Goal: Task Accomplishment & Management: Manage account settings

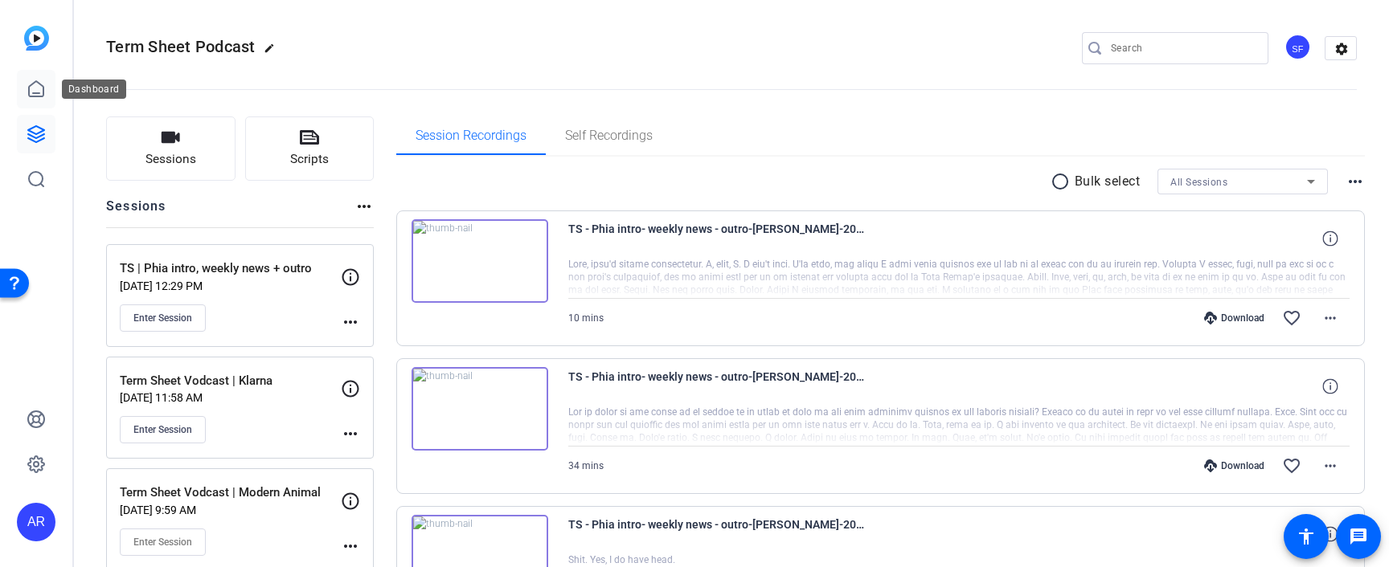
click at [19, 98] on link at bounding box center [36, 89] width 39 height 39
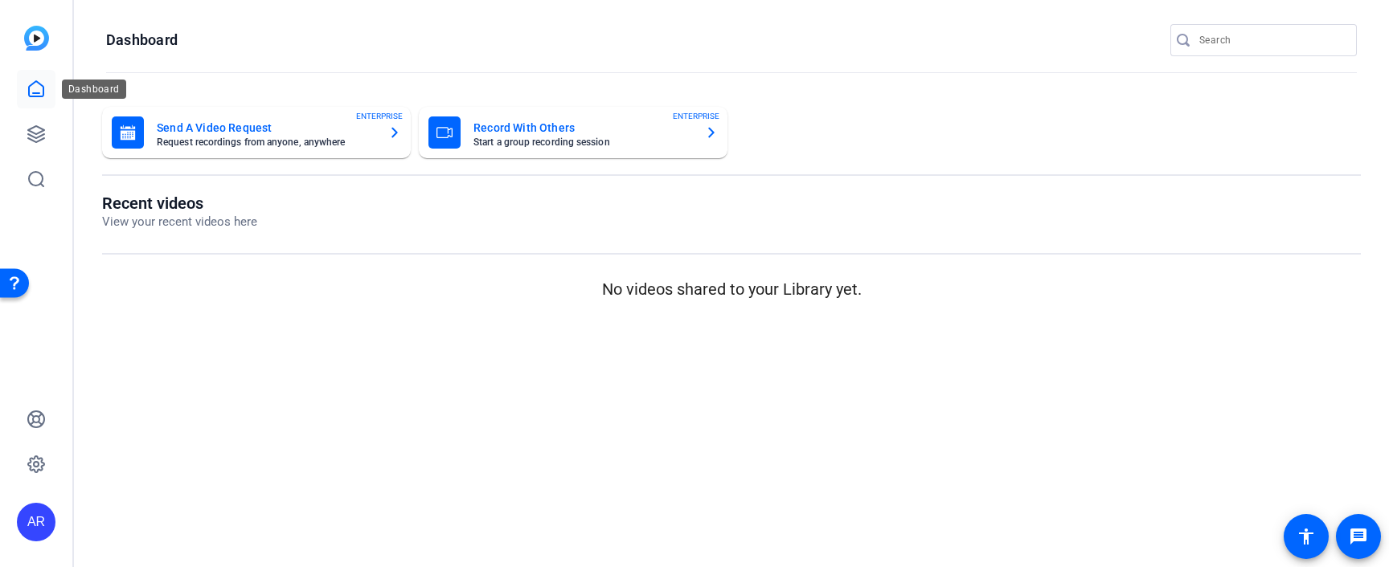
click at [29, 80] on icon at bounding box center [36, 89] width 19 height 19
click at [34, 142] on icon at bounding box center [36, 134] width 19 height 19
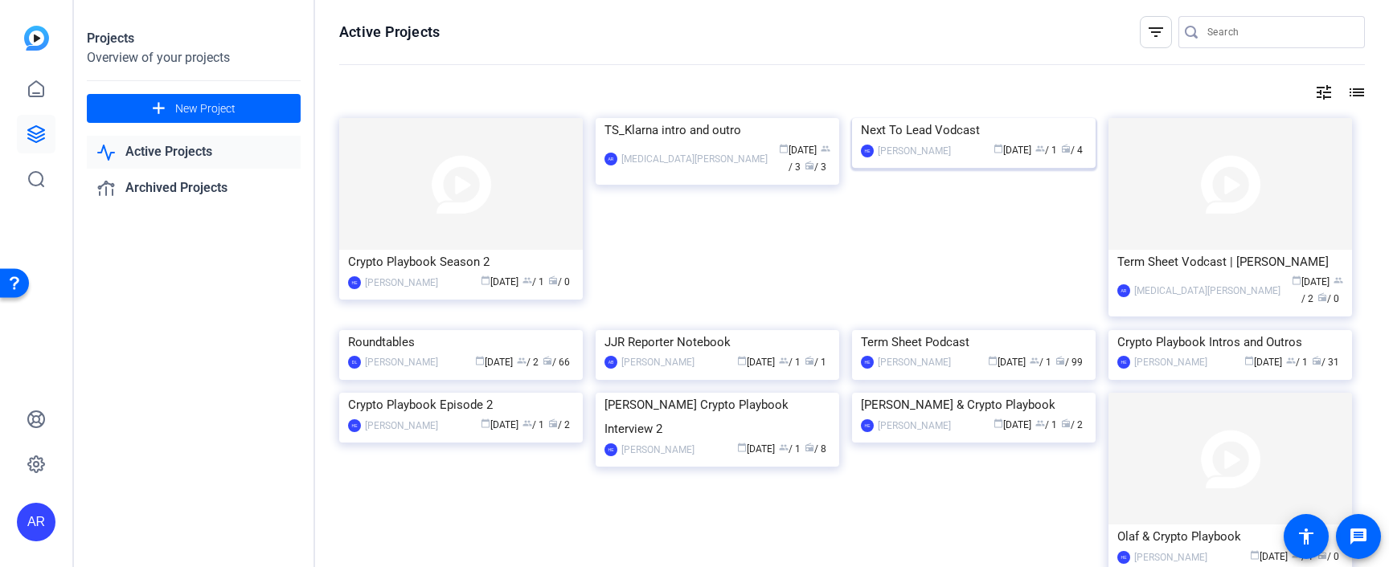
click at [930, 118] on img at bounding box center [973, 118] width 243 height 0
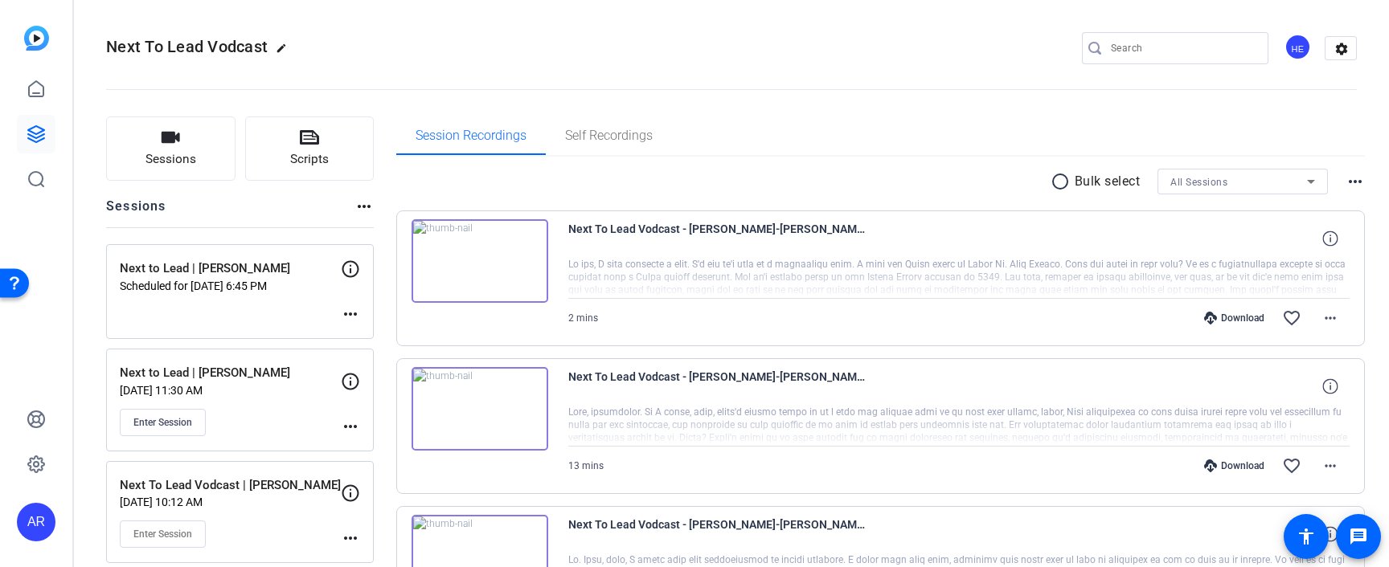
click at [235, 295] on div "Next to Lead | [PERSON_NAME] Scheduled for [DATE] 6:45 PM more_horiz" at bounding box center [240, 291] width 268 height 95
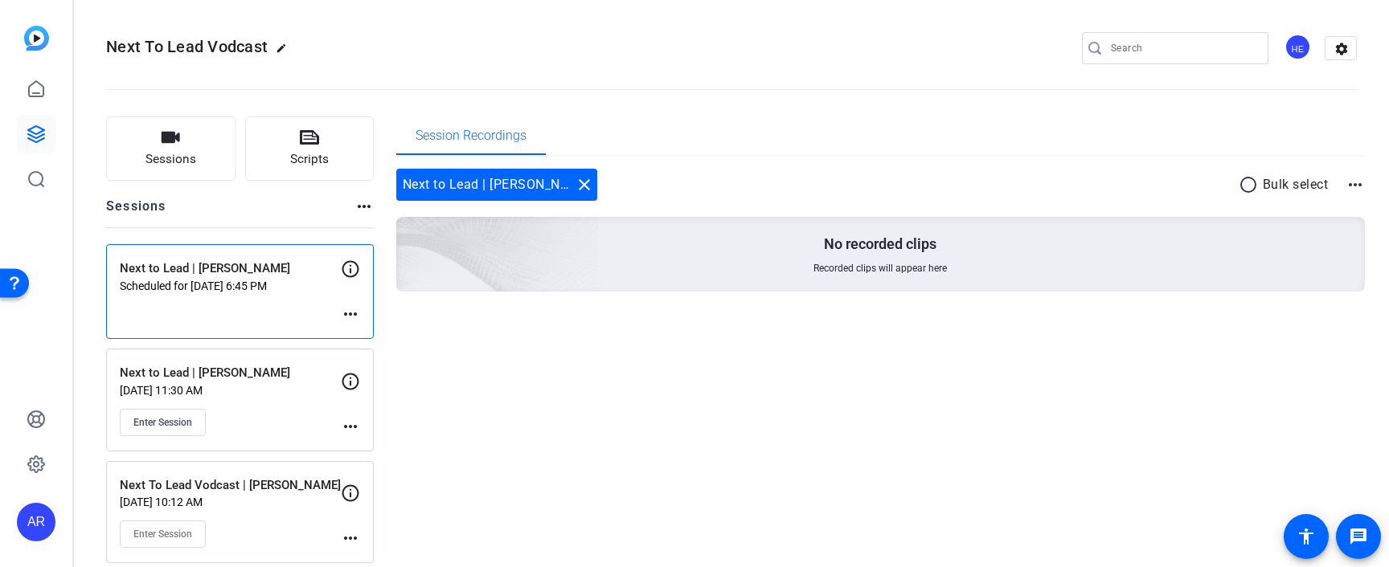
click at [211, 291] on p "Scheduled for [DATE] 6:45 PM" at bounding box center [230, 286] width 221 height 13
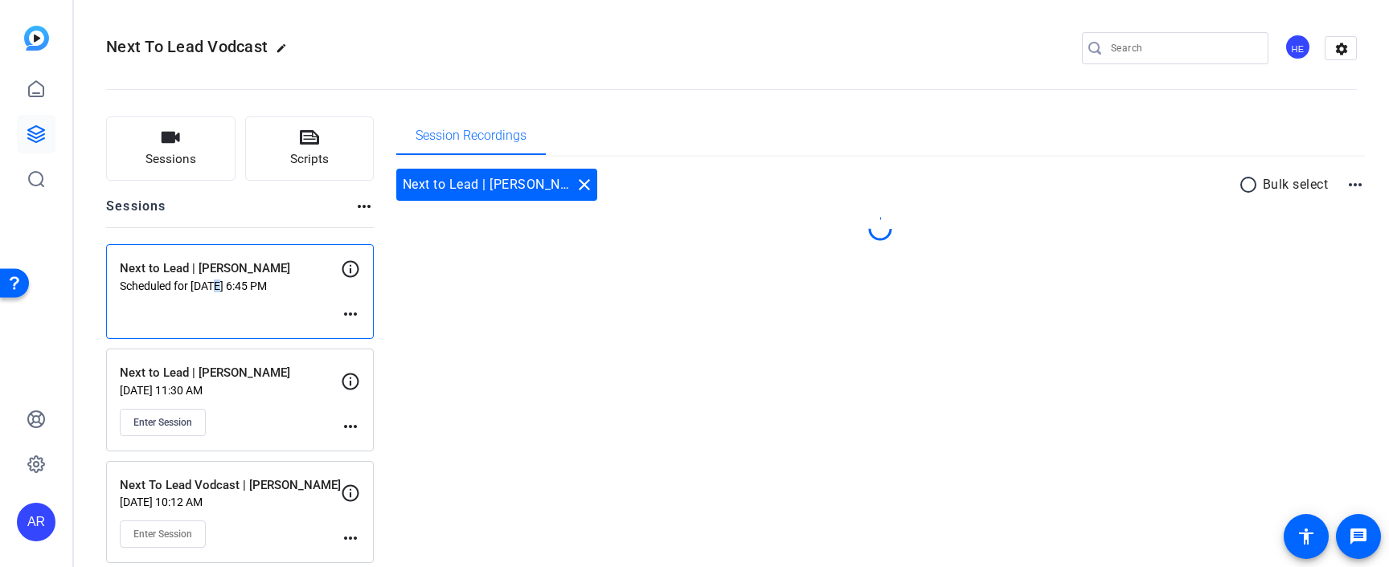
click at [211, 291] on p "Scheduled for [DATE] 6:45 PM" at bounding box center [230, 286] width 221 height 13
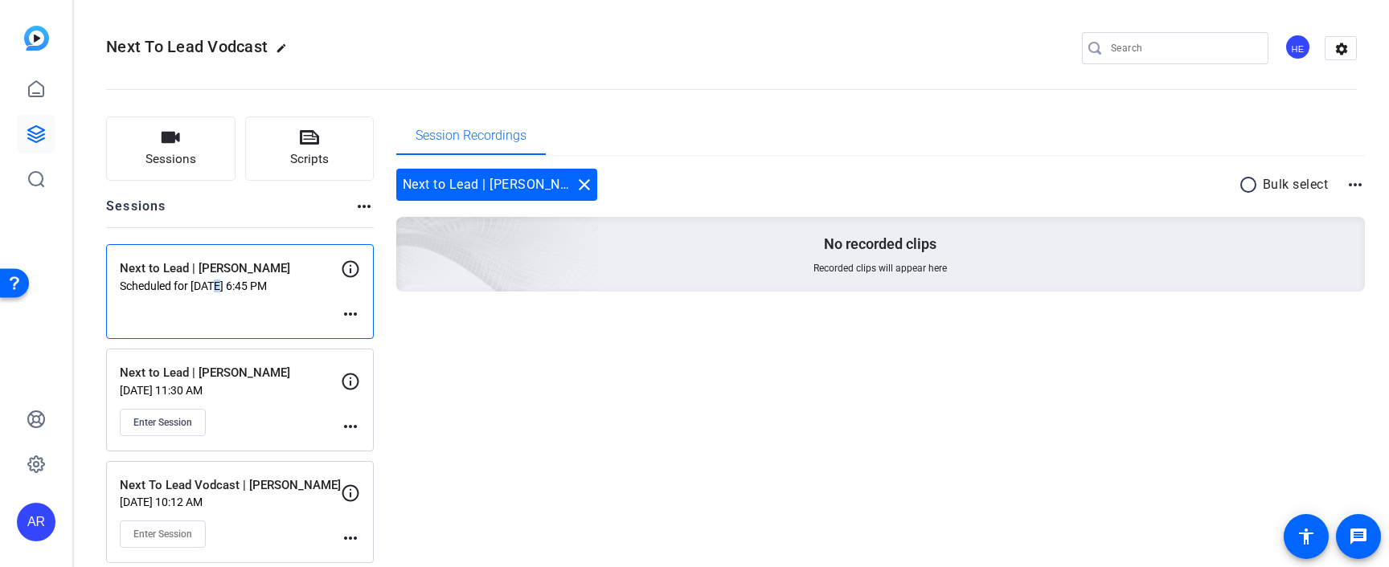
click at [354, 318] on mat-icon "more_horiz" at bounding box center [350, 314] width 19 height 19
click at [640, 287] on div at bounding box center [694, 283] width 1389 height 567
click at [448, 187] on div "Next to Lead | [PERSON_NAME] close" at bounding box center [496, 185] width 201 height 32
click at [352, 314] on mat-icon "more_horiz" at bounding box center [350, 314] width 19 height 19
click at [378, 336] on span "Edit Session" at bounding box center [390, 338] width 73 height 19
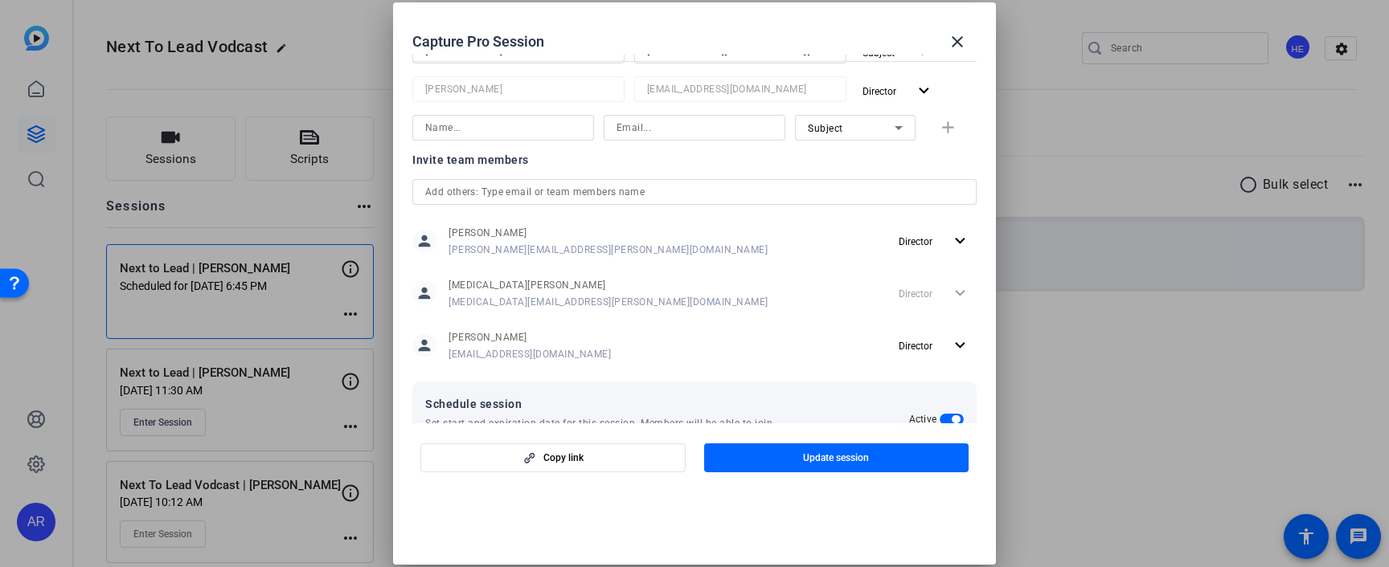
scroll to position [550, 0]
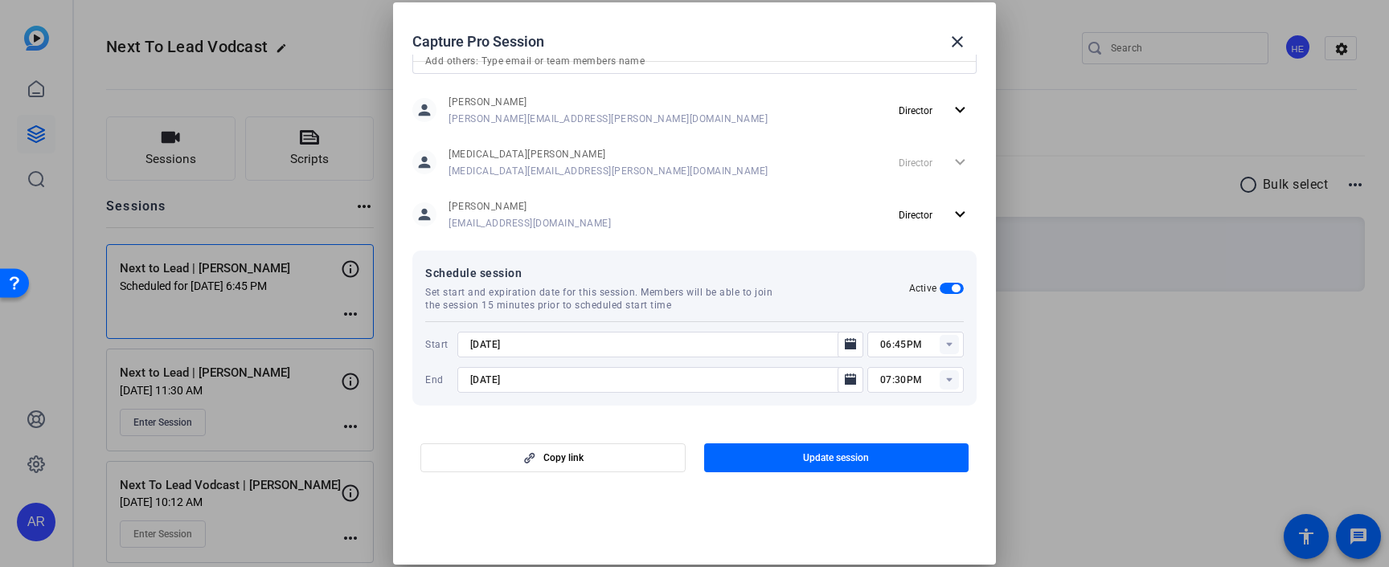
click at [903, 347] on input "06:45PM" at bounding box center [922, 344] width 84 height 19
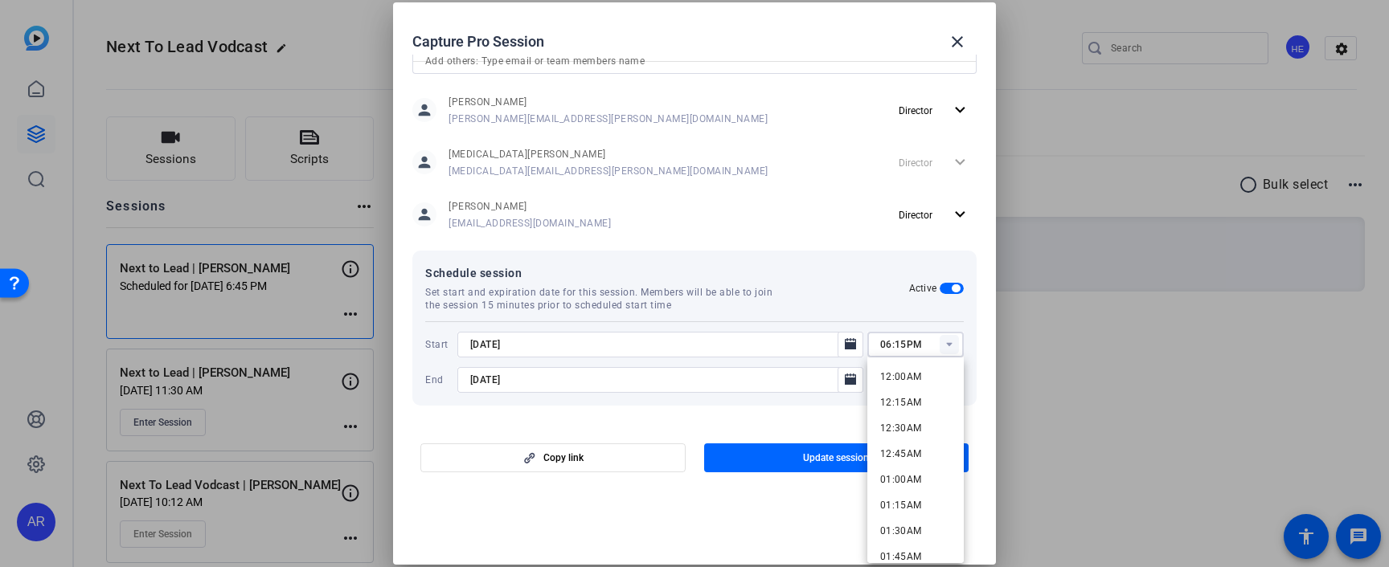
type input "06:15PM"
click at [780, 429] on mat-dialog-actions "Copy link Update session" at bounding box center [694, 455] width 603 height 64
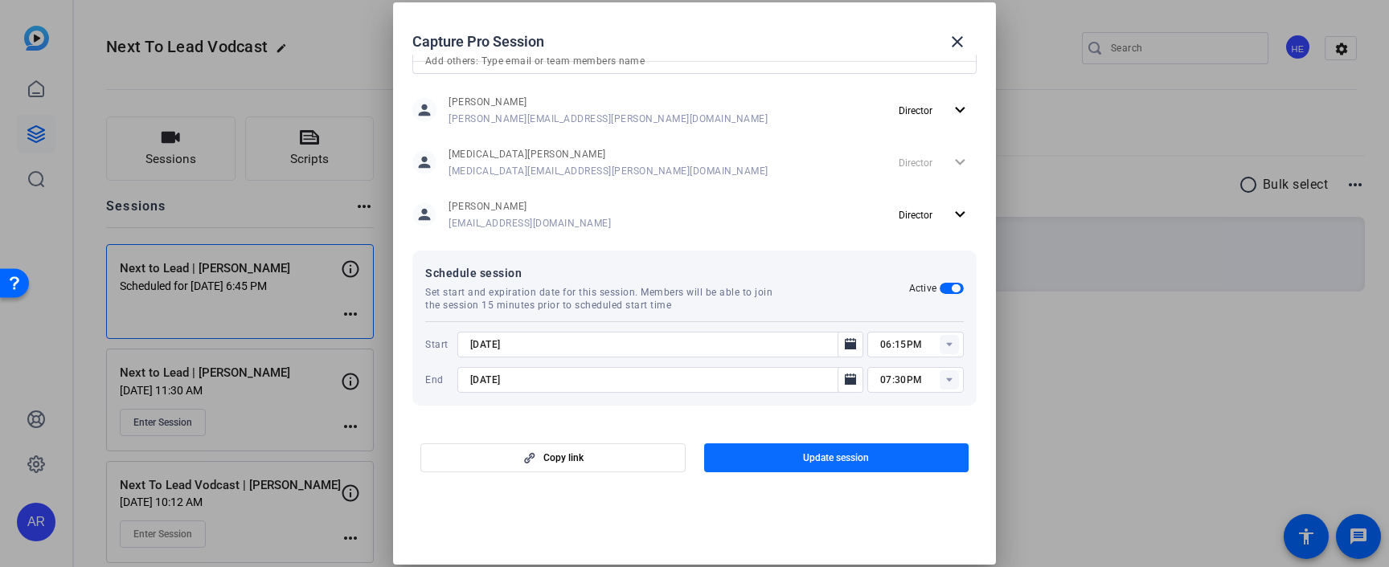
click at [788, 465] on span "button" at bounding box center [836, 458] width 265 height 39
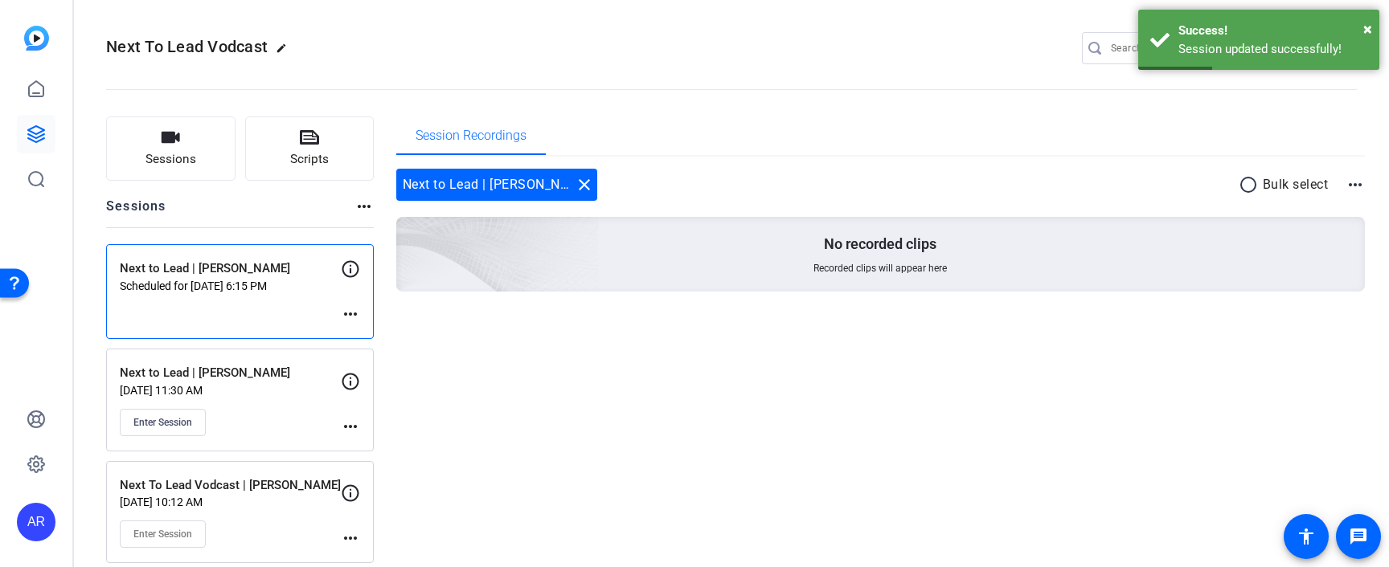
click at [350, 320] on mat-icon "more_horiz" at bounding box center [350, 314] width 19 height 19
click at [359, 338] on span "Edit Session" at bounding box center [390, 338] width 73 height 19
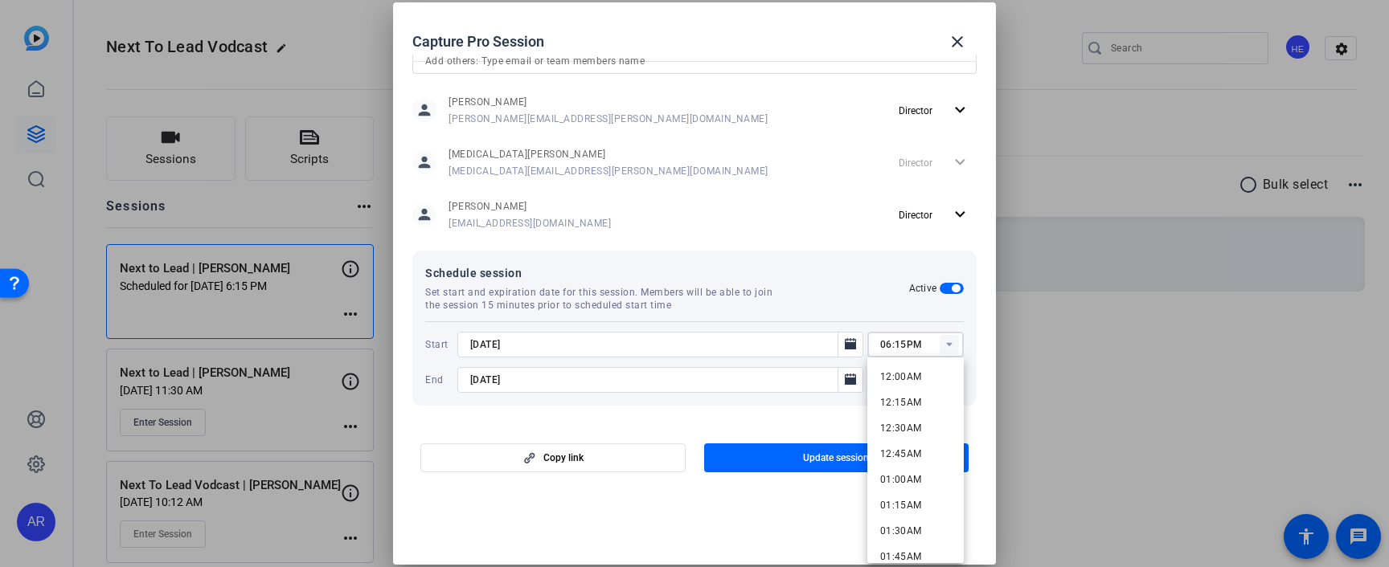
drag, startPoint x: 878, startPoint y: 341, endPoint x: 748, endPoint y: 312, distance: 132.6
click at [759, 319] on div "Schedule session Set start and expiration date for this session. Members will b…" at bounding box center [694, 328] width 564 height 155
click at [921, 393] on mat-option "05:00PM" at bounding box center [915, 388] width 96 height 26
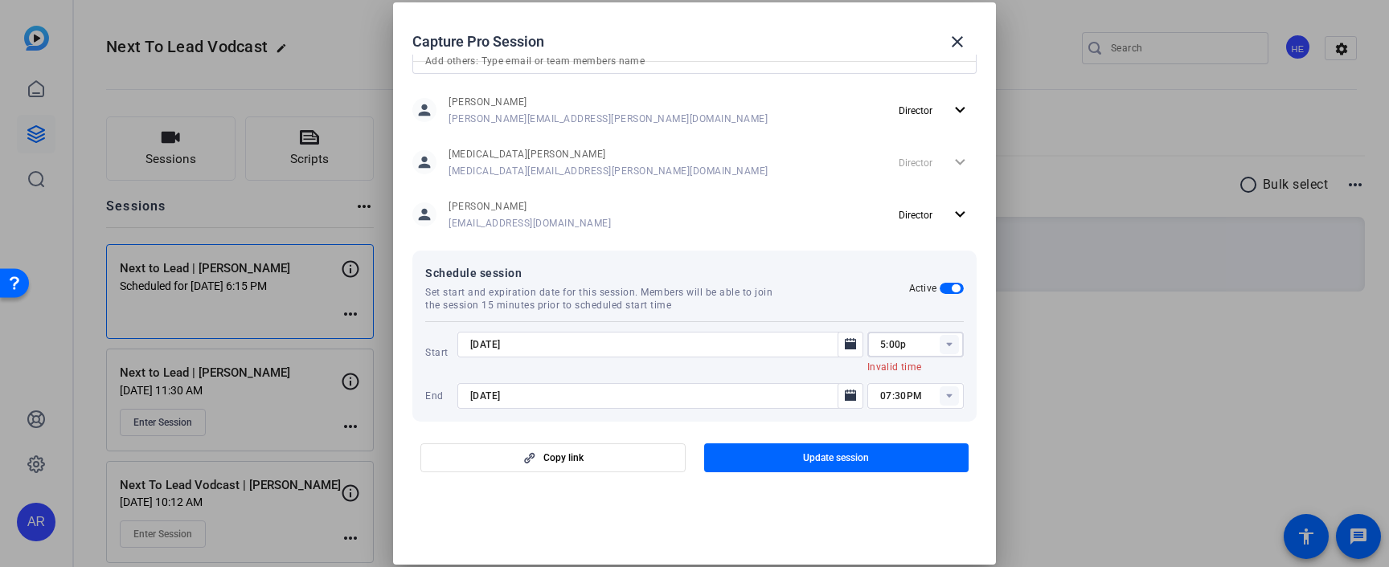
type input "05:00PM"
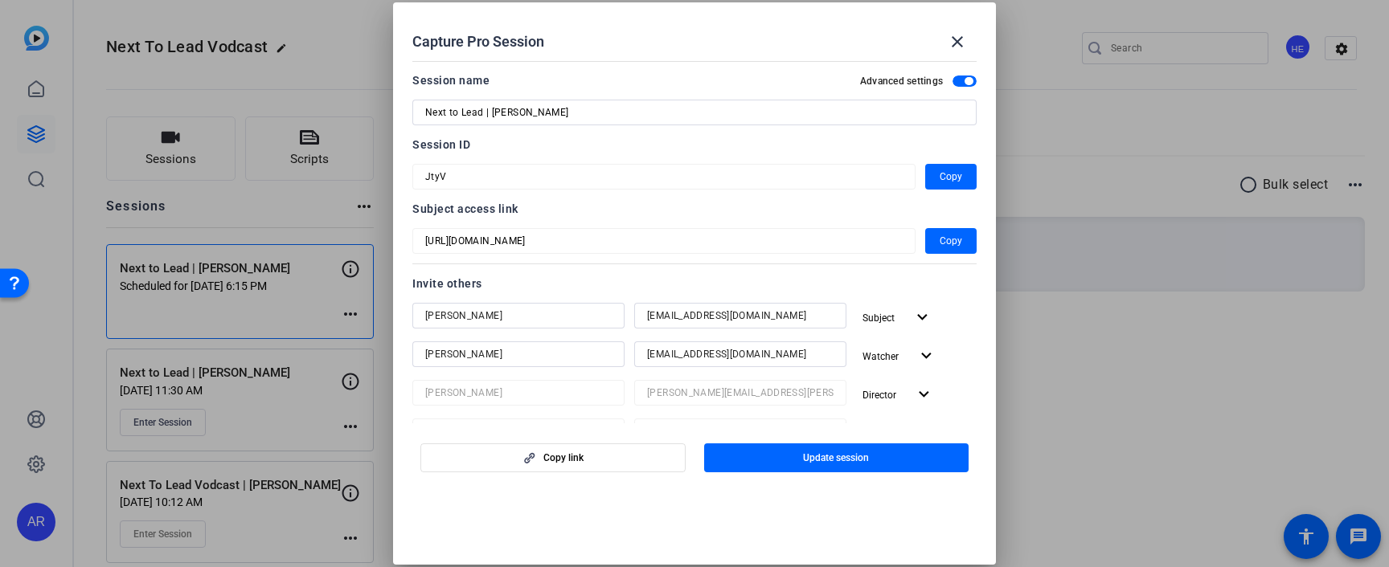
scroll to position [550, 0]
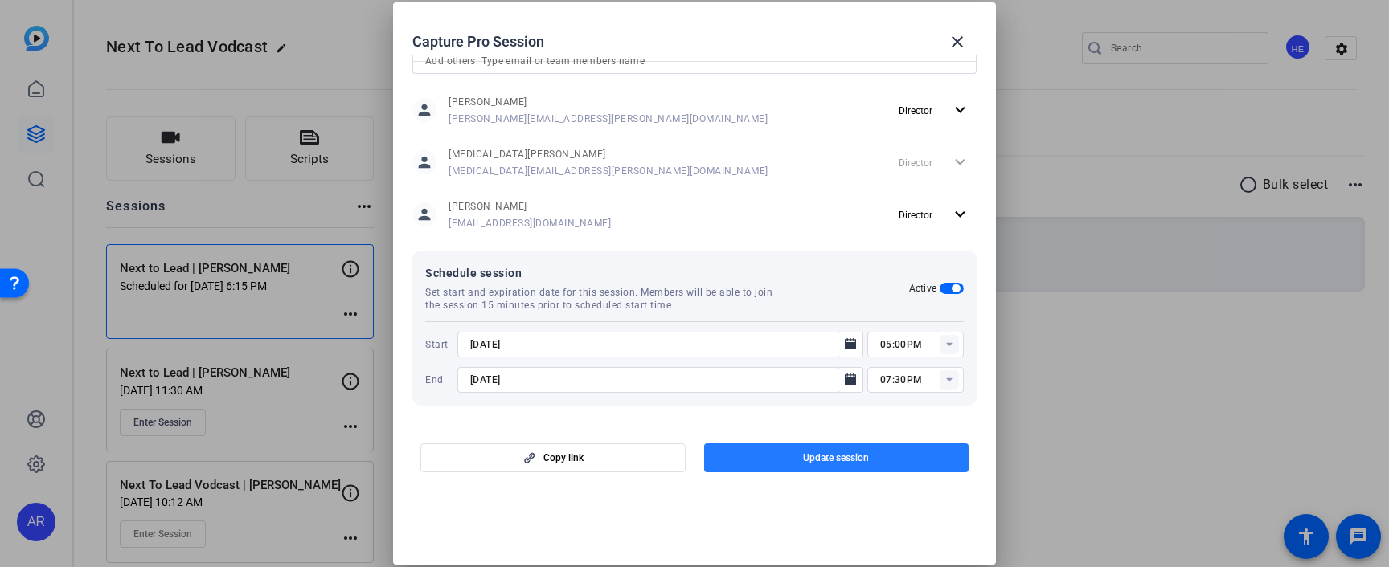
click at [799, 458] on span "button" at bounding box center [836, 458] width 265 height 39
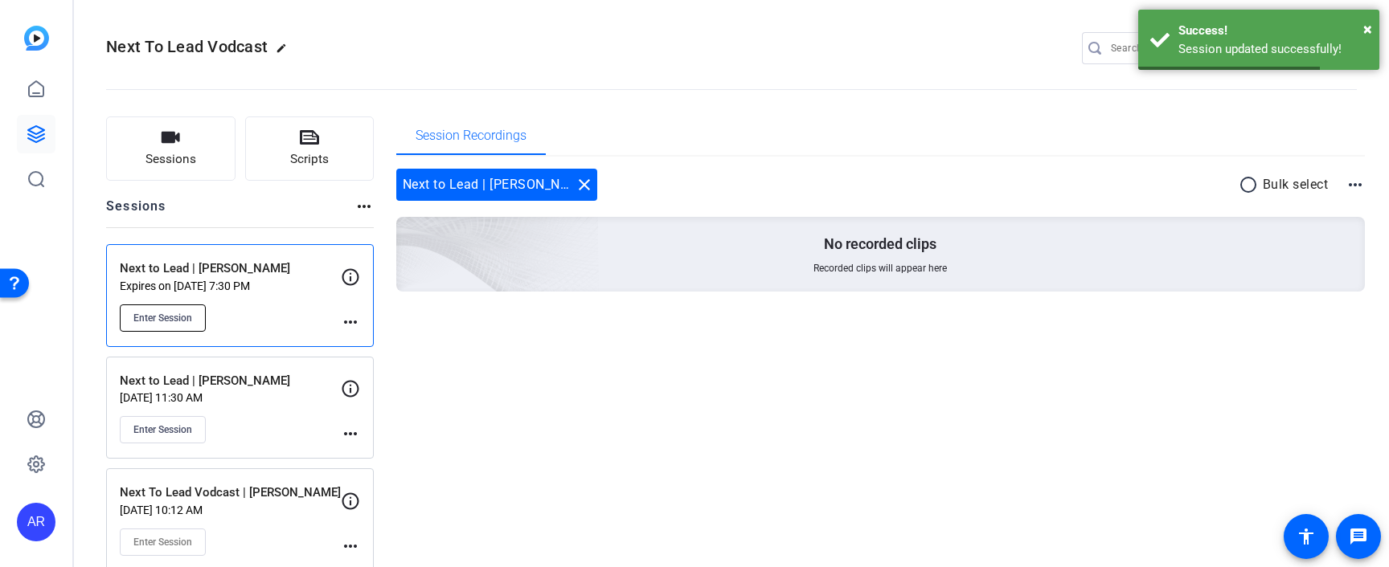
click at [135, 315] on span "Enter Session" at bounding box center [162, 318] width 59 height 13
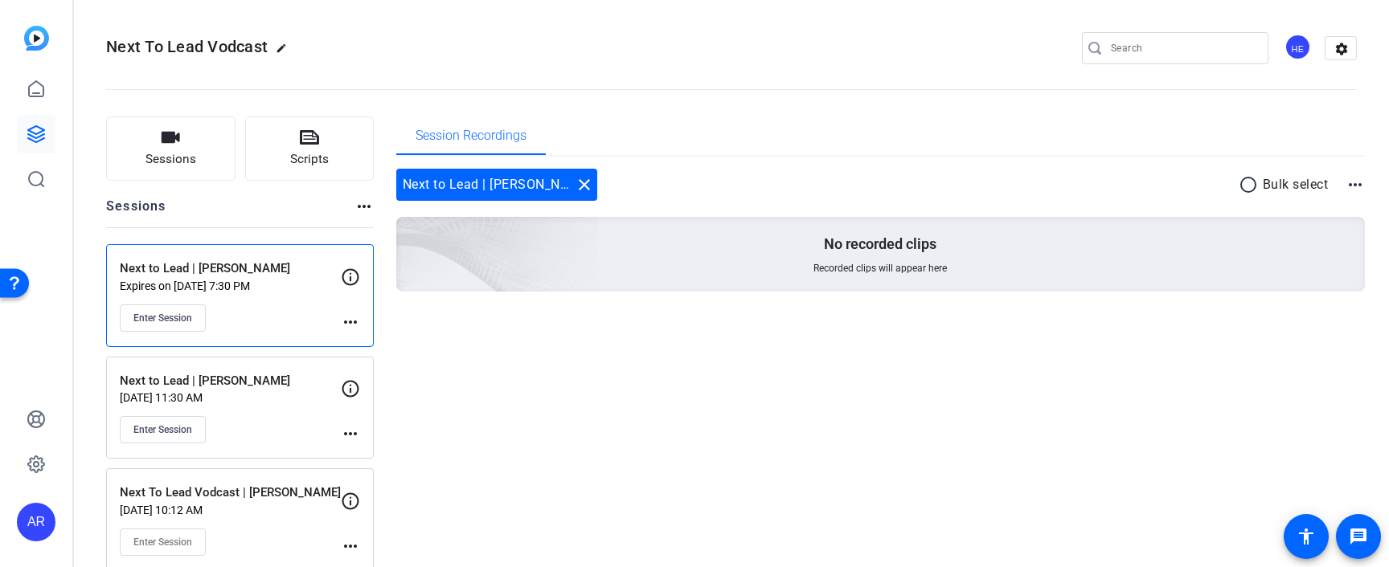
click at [345, 321] on mat-icon "more_horiz" at bounding box center [350, 322] width 19 height 19
click at [374, 346] on span "Edit Session" at bounding box center [390, 345] width 73 height 19
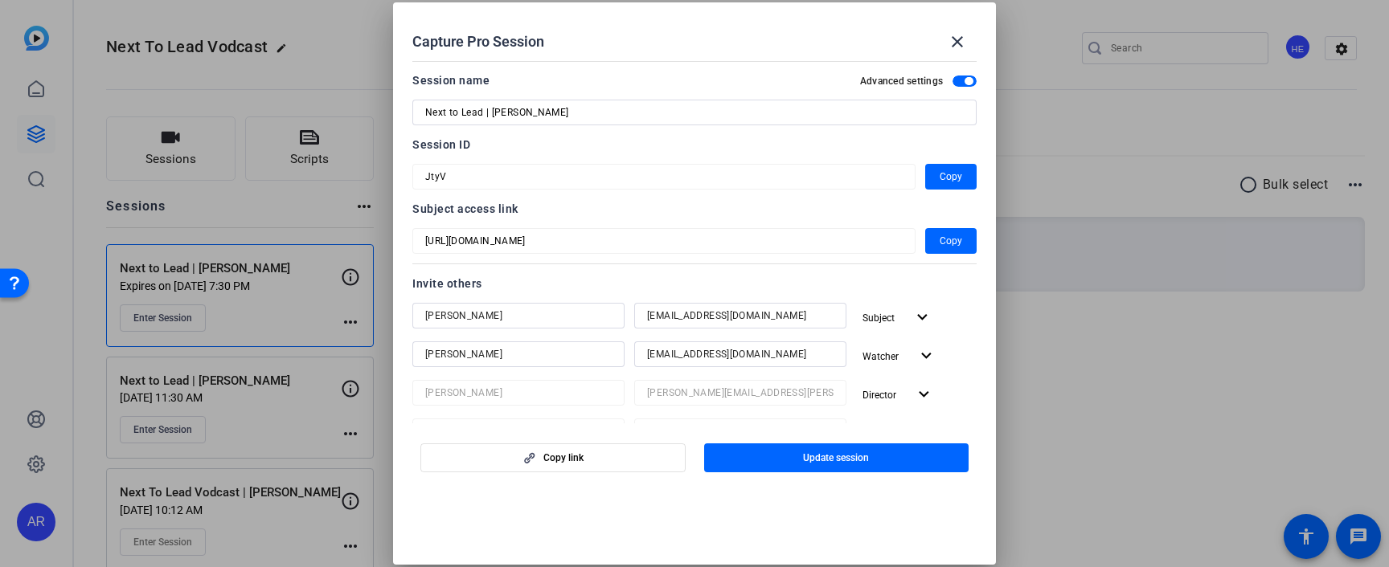
click at [922, 241] on div "[URL][DOMAIN_NAME] Copy" at bounding box center [694, 241] width 564 height 26
click at [941, 241] on span "Copy" at bounding box center [950, 240] width 23 height 19
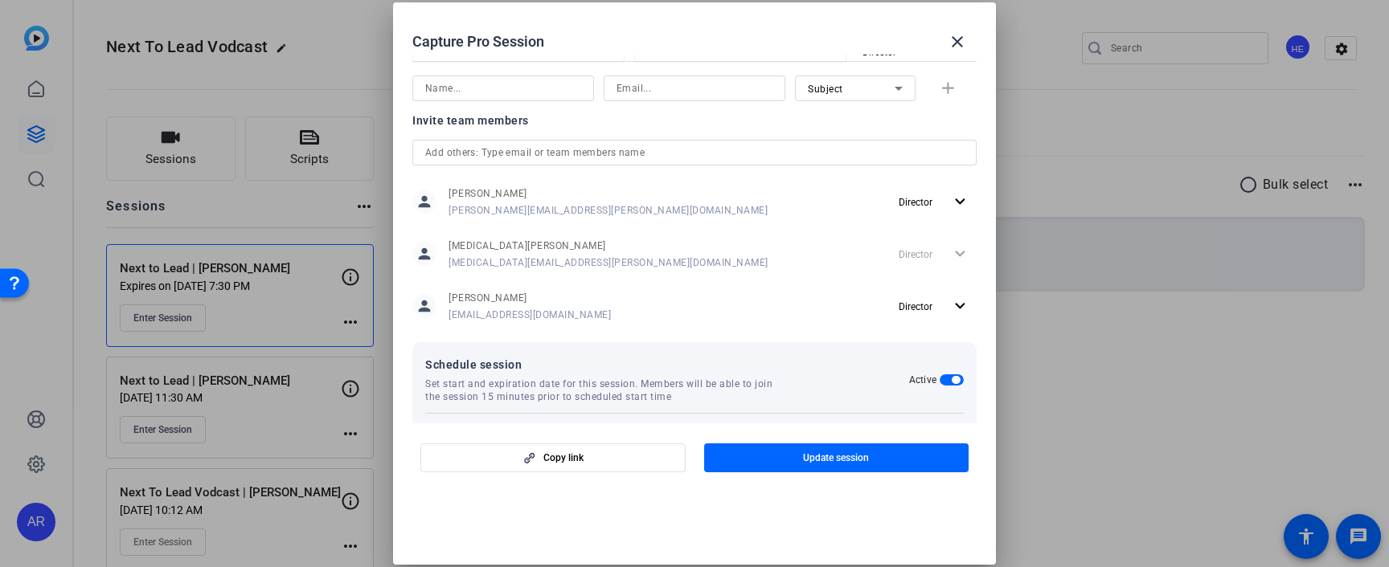
scroll to position [434, 0]
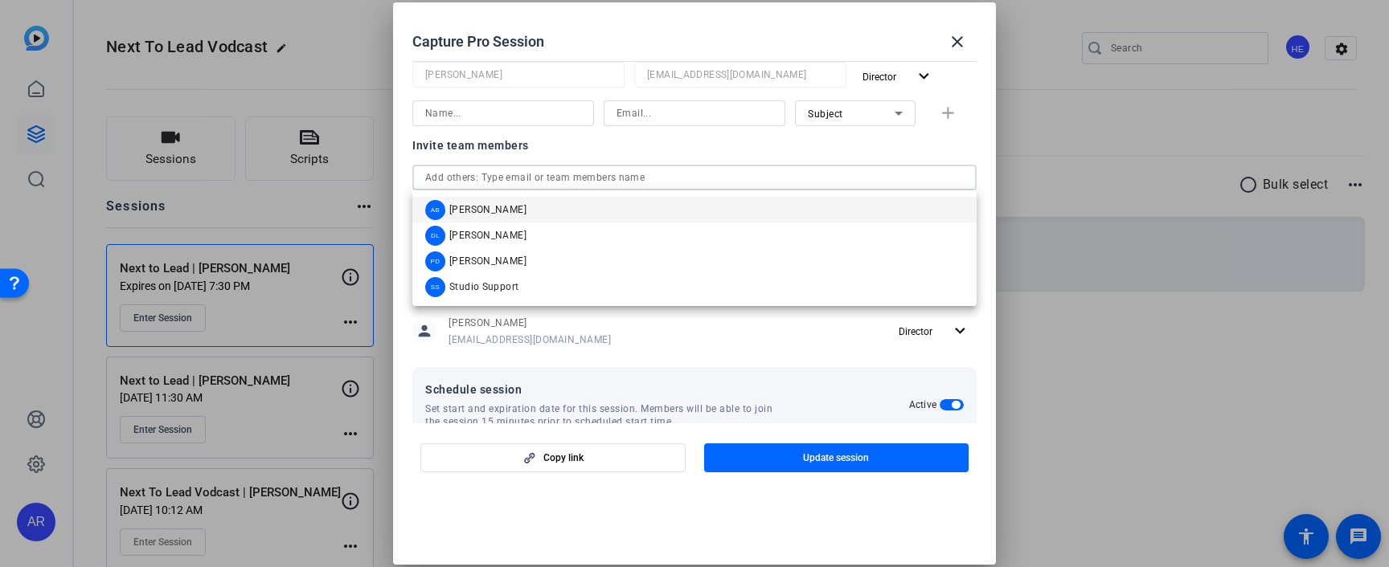
click at [562, 185] on input "text" at bounding box center [694, 177] width 538 height 19
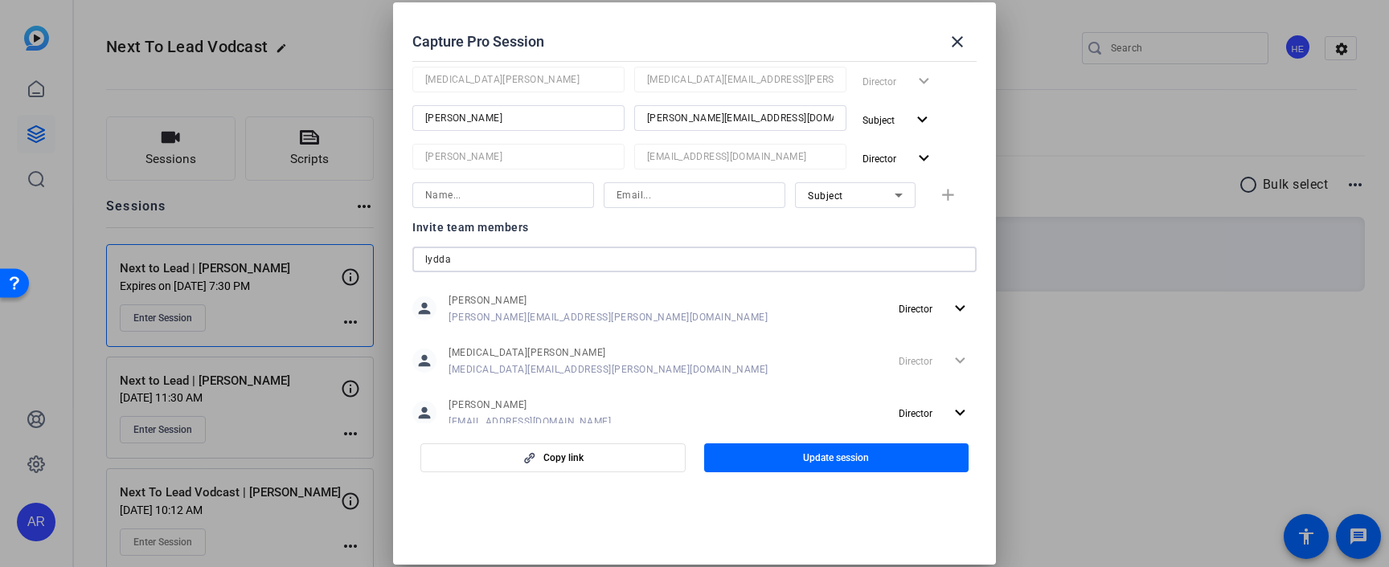
scroll to position [346, 0]
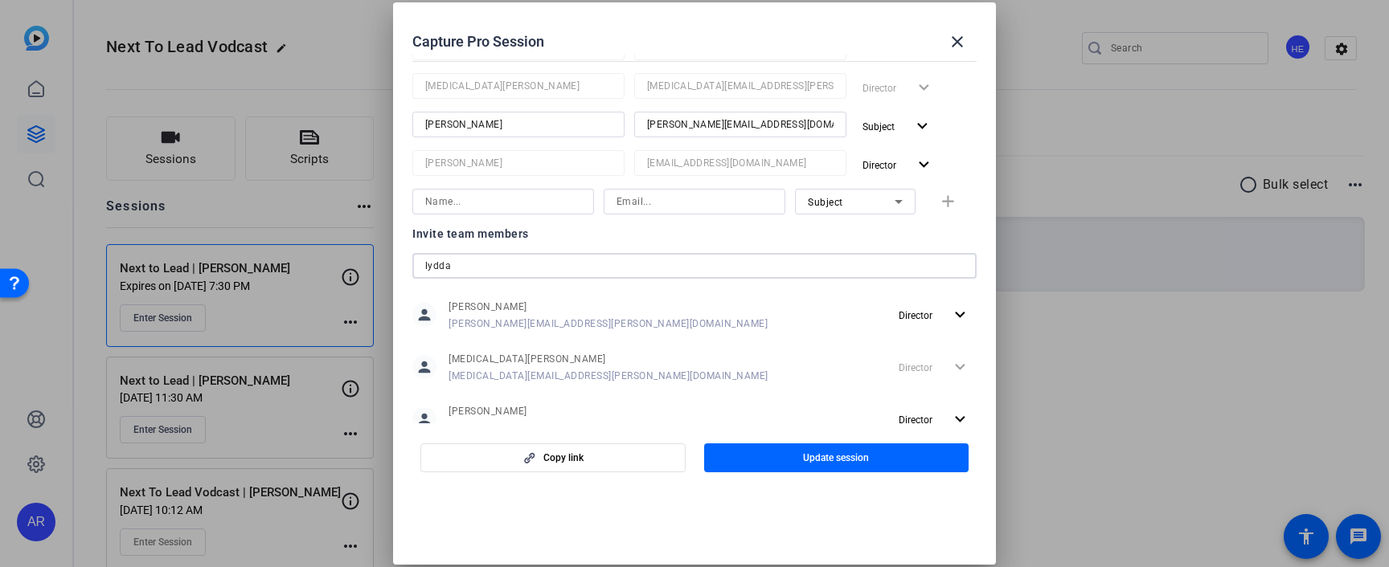
drag, startPoint x: 467, startPoint y: 267, endPoint x: 387, endPoint y: 242, distance: 84.1
click at [394, 256] on mat-dialog-content "Session name Advanced settings Next to Lead | [PERSON_NAME] Session ID JtyV Cop…" at bounding box center [694, 239] width 603 height 369
type input "[PERSON_NAME]"
click at [501, 205] on input at bounding box center [503, 201] width 156 height 19
type input "[PERSON_NAME]"
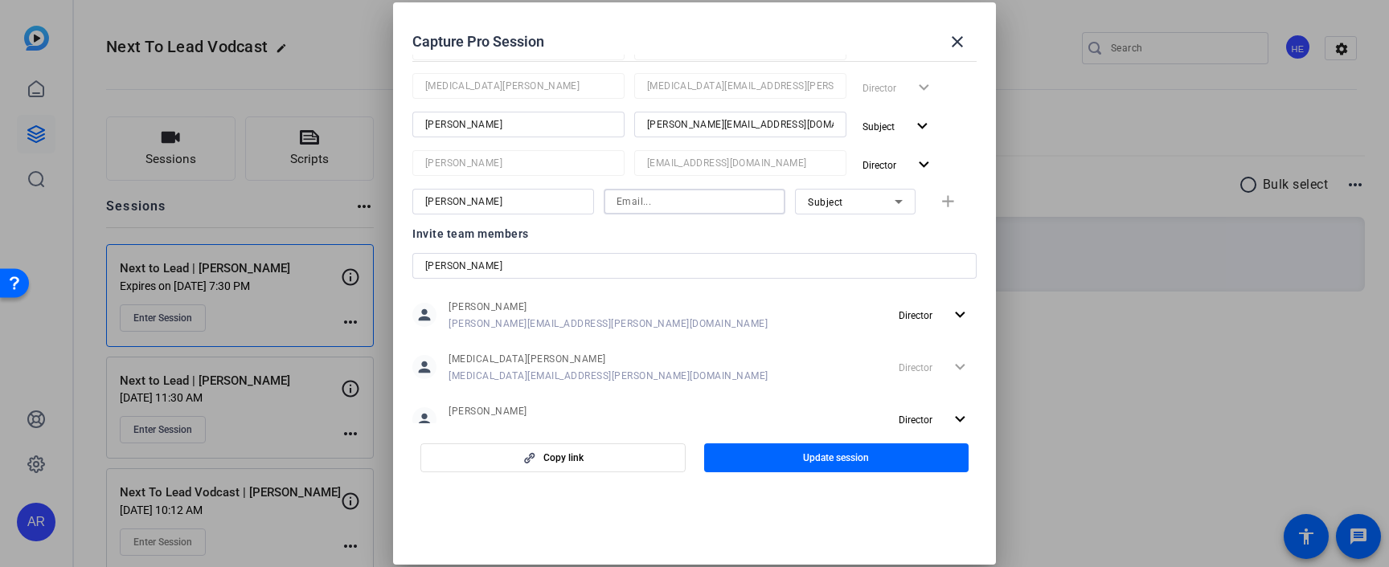
click at [723, 206] on input at bounding box center [694, 201] width 156 height 19
paste input "[PERSON_NAME][EMAIL_ADDRESS][PERSON_NAME][DOMAIN_NAME]"
type input "[PERSON_NAME][EMAIL_ADDRESS][PERSON_NAME][DOMAIN_NAME]"
click at [953, 202] on mat-icon "add" at bounding box center [948, 202] width 20 height 20
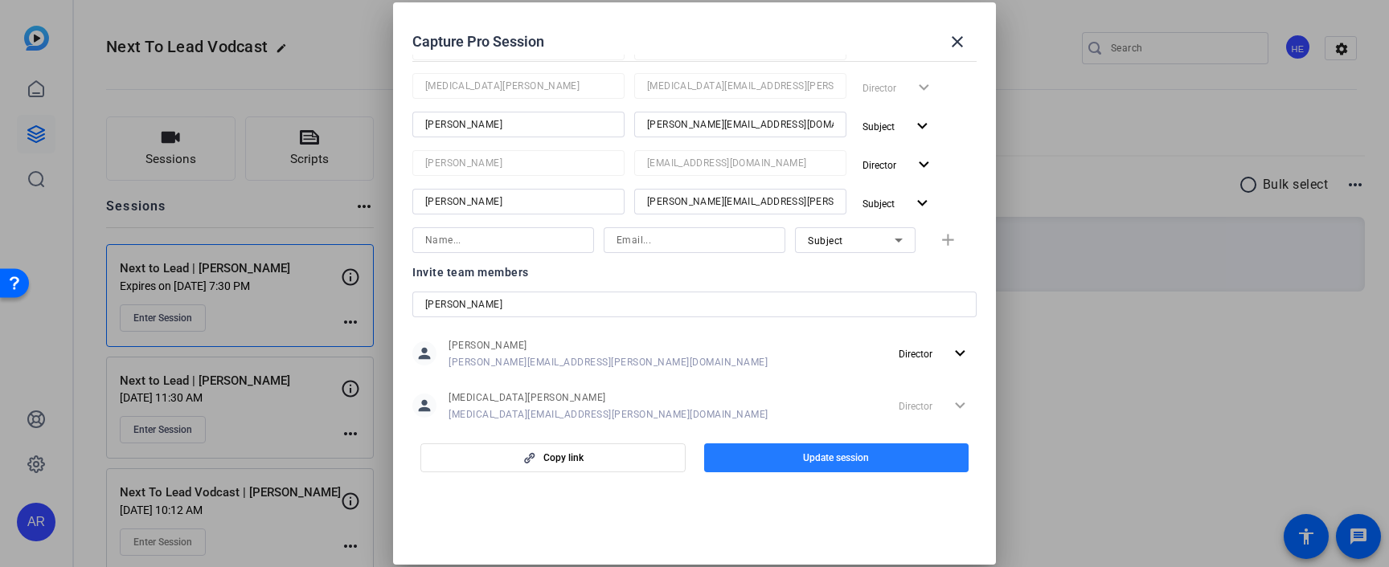
click at [817, 463] on span "Update session" at bounding box center [836, 458] width 66 height 13
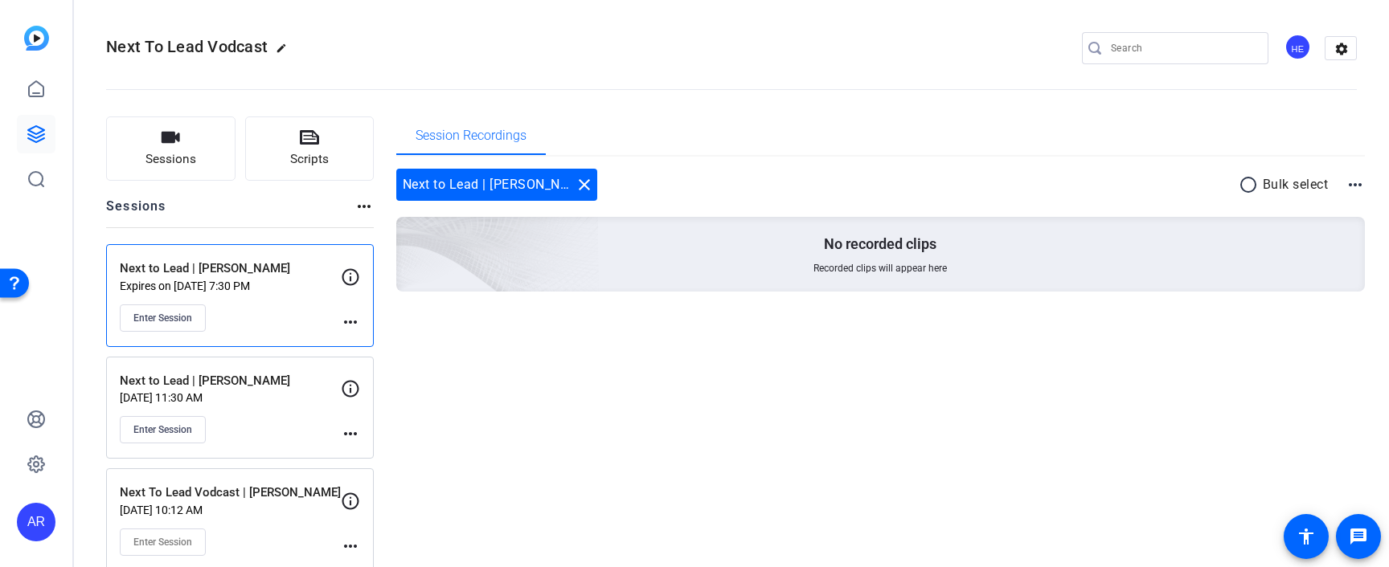
click at [354, 316] on mat-icon "more_horiz" at bounding box center [350, 322] width 19 height 19
click at [371, 347] on span "Edit Session" at bounding box center [390, 345] width 73 height 19
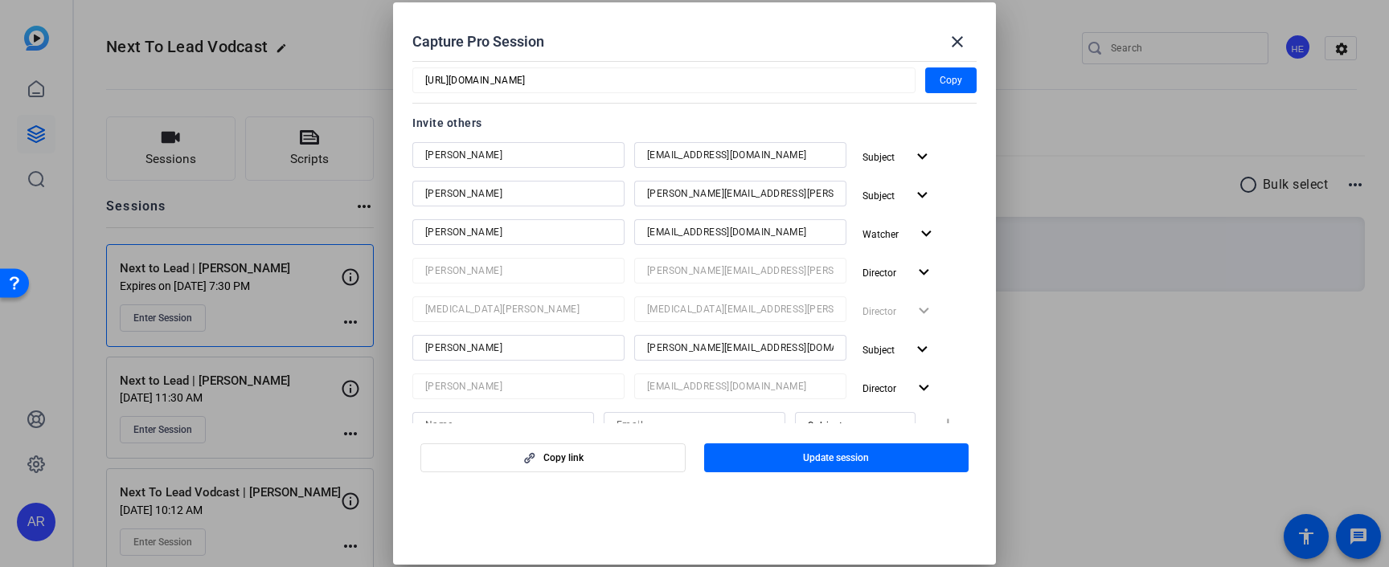
scroll to position [170, 0]
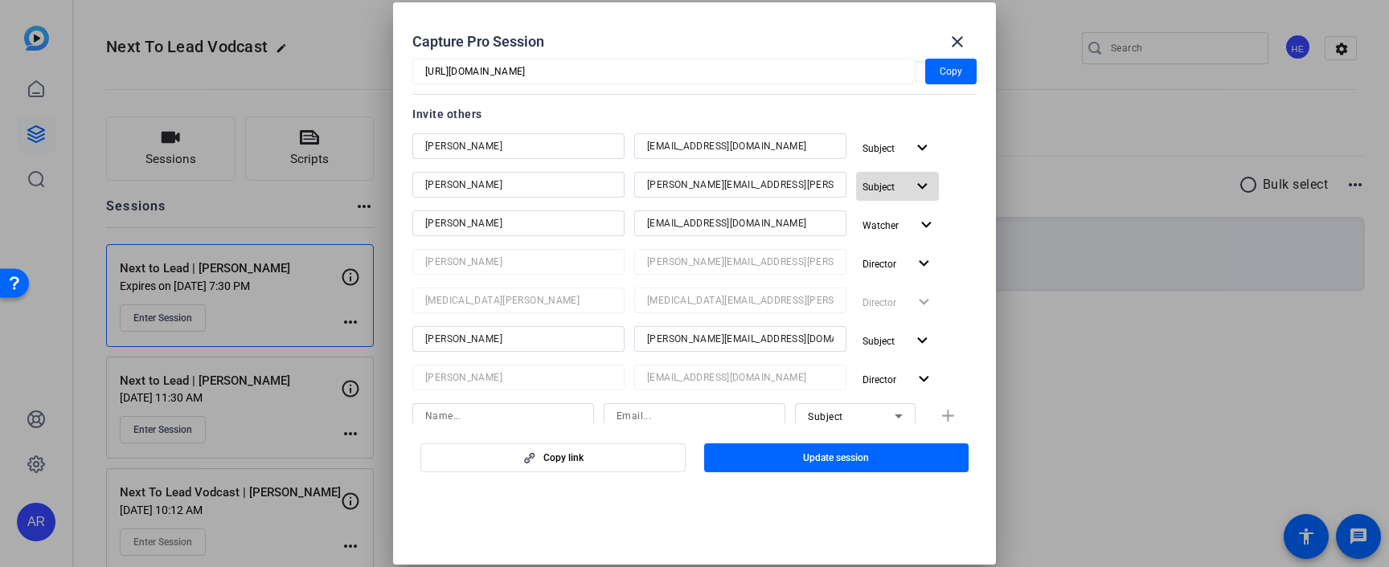
click at [889, 187] on span "Subject" at bounding box center [878, 187] width 32 height 11
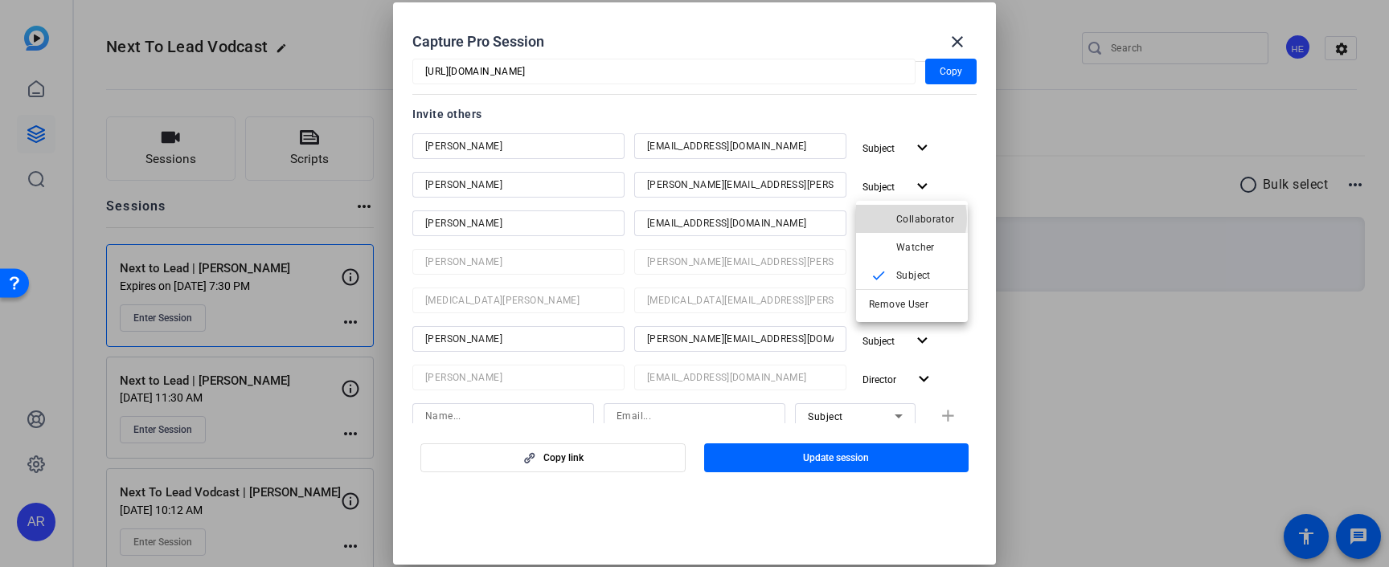
click at [894, 219] on button "check Collaborator" at bounding box center [912, 219] width 112 height 28
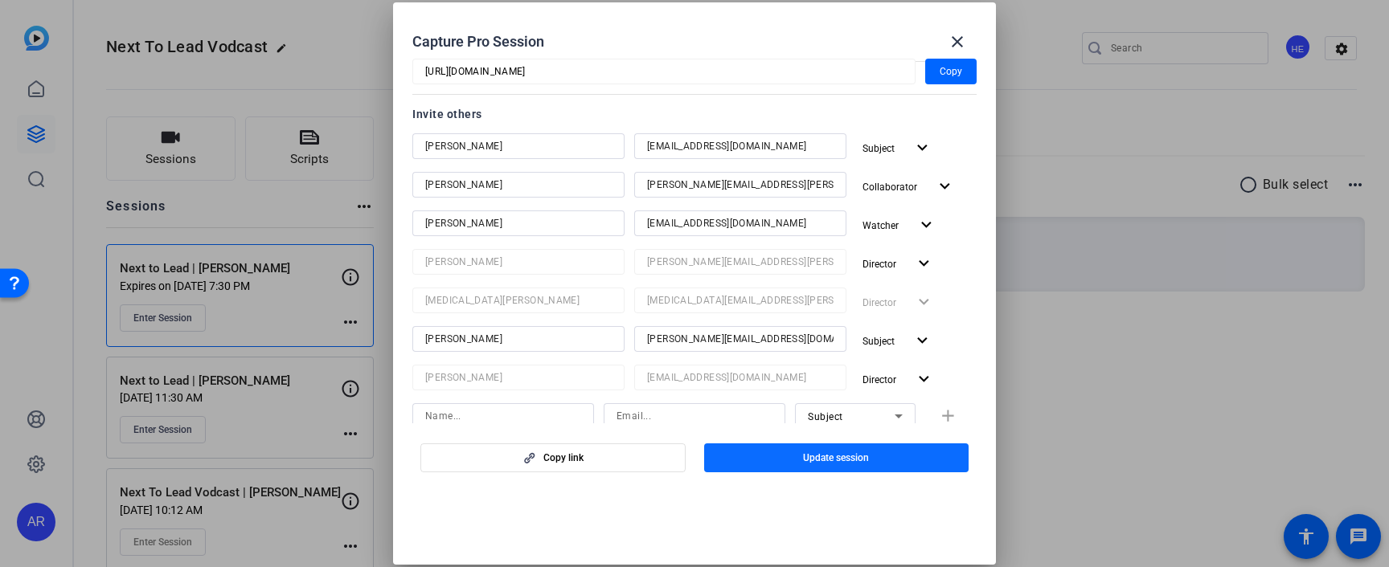
click at [831, 457] on span "Update session" at bounding box center [836, 458] width 66 height 13
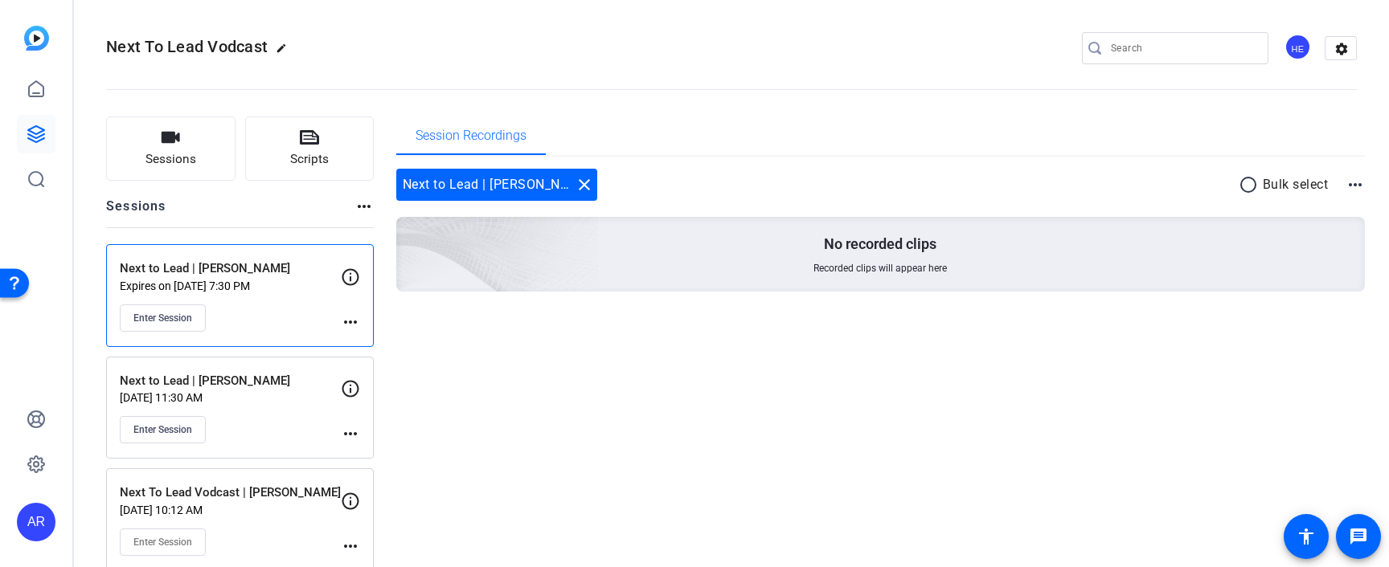
click at [347, 321] on mat-icon "more_horiz" at bounding box center [350, 322] width 19 height 19
click at [382, 344] on span "Edit Session" at bounding box center [390, 345] width 73 height 19
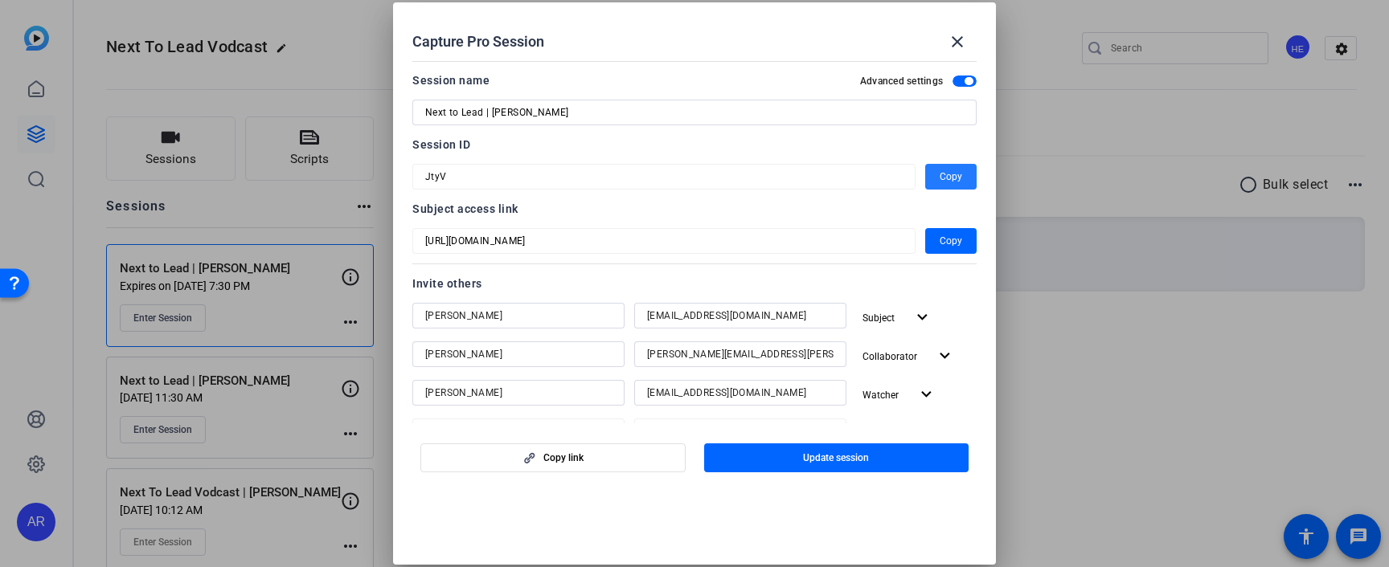
click at [935, 171] on span "button" at bounding box center [950, 177] width 51 height 39
click at [951, 174] on span "Copy" at bounding box center [950, 176] width 23 height 19
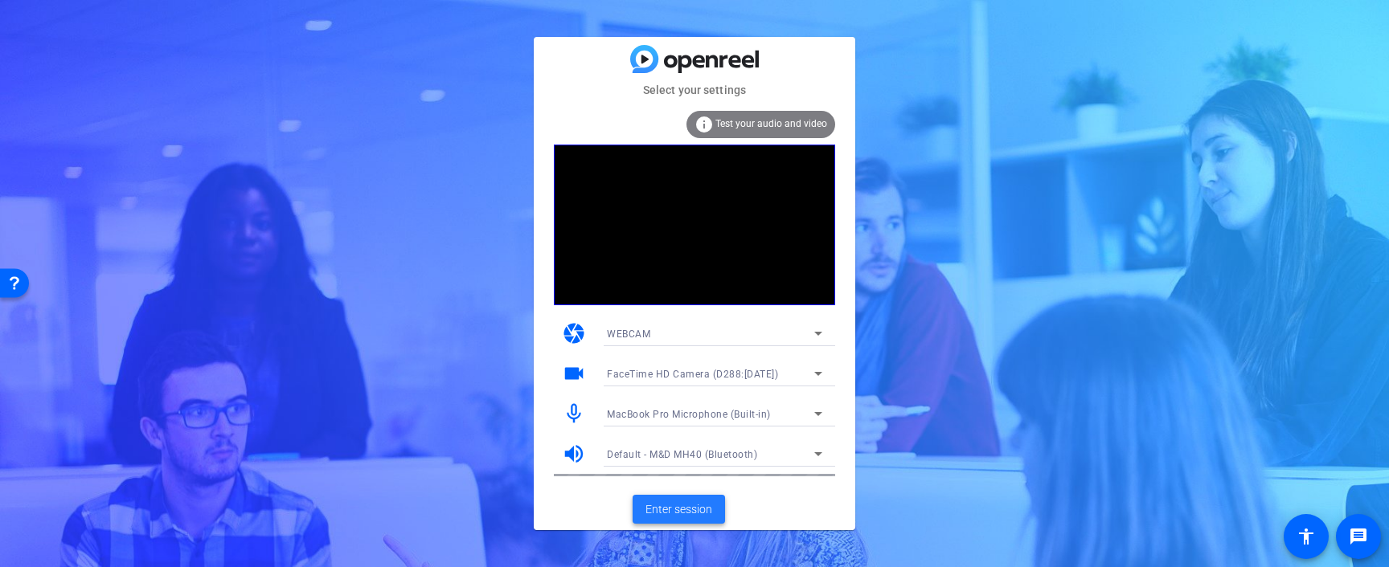
click at [682, 515] on span "Enter session" at bounding box center [678, 509] width 67 height 17
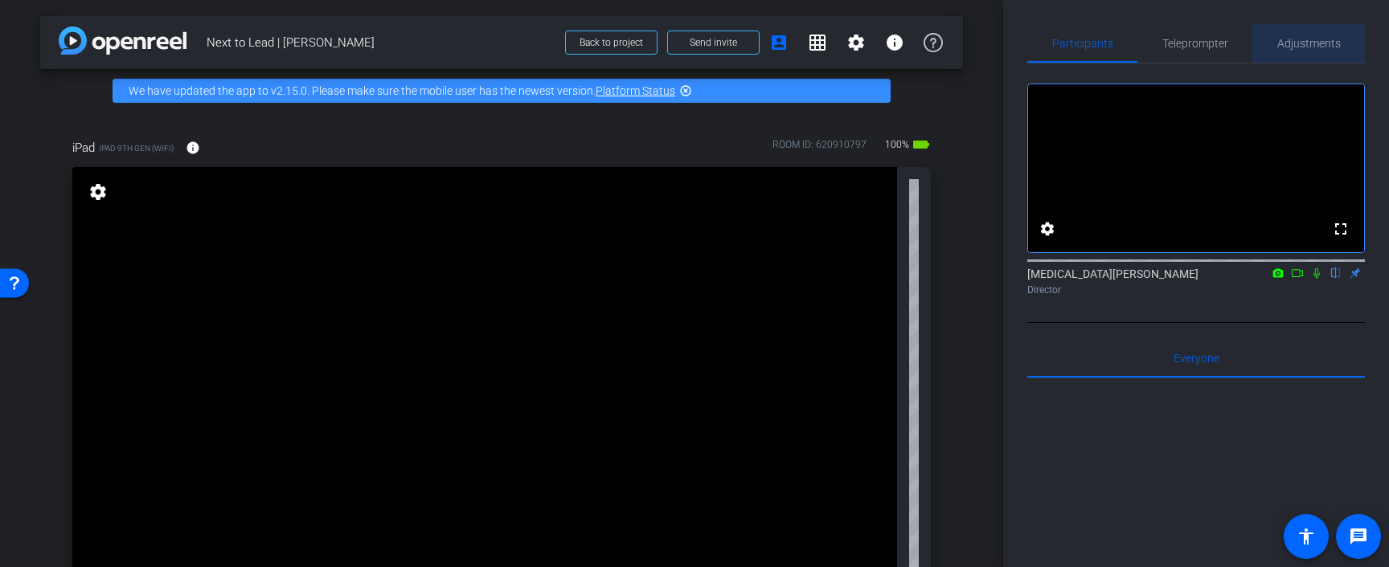
click at [1280, 43] on span "Adjustments" at bounding box center [1308, 43] width 63 height 11
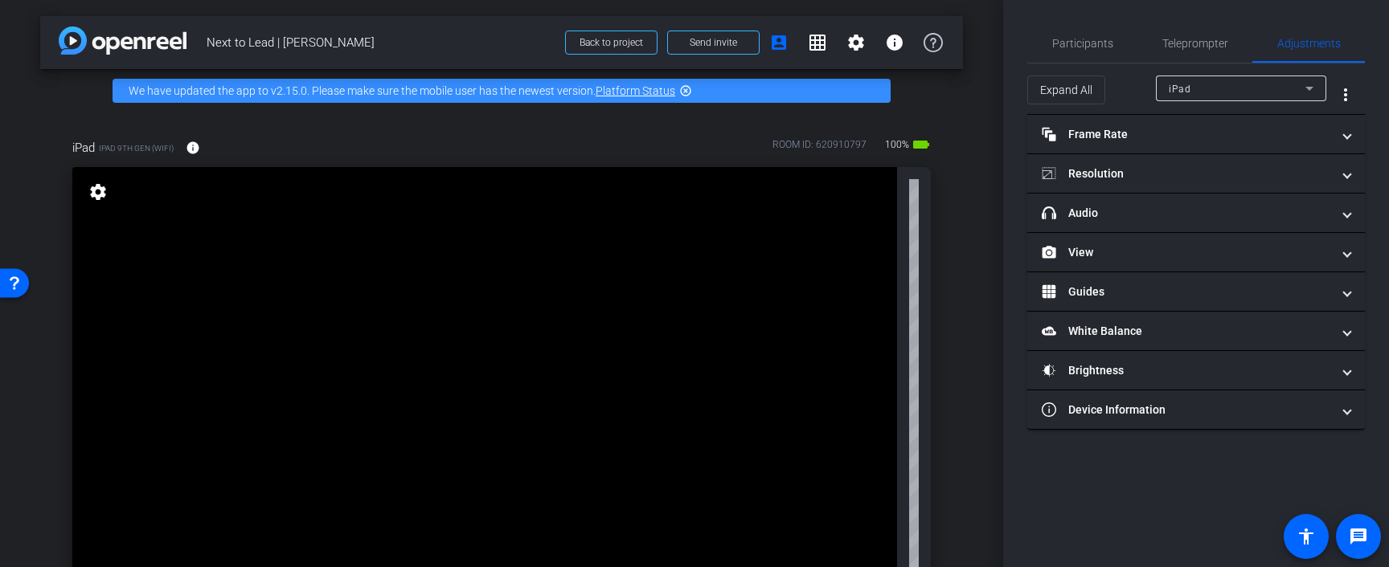
click at [1184, 91] on span "iPad" at bounding box center [1179, 89] width 22 height 11
click at [1184, 91] on div at bounding box center [694, 283] width 1389 height 567
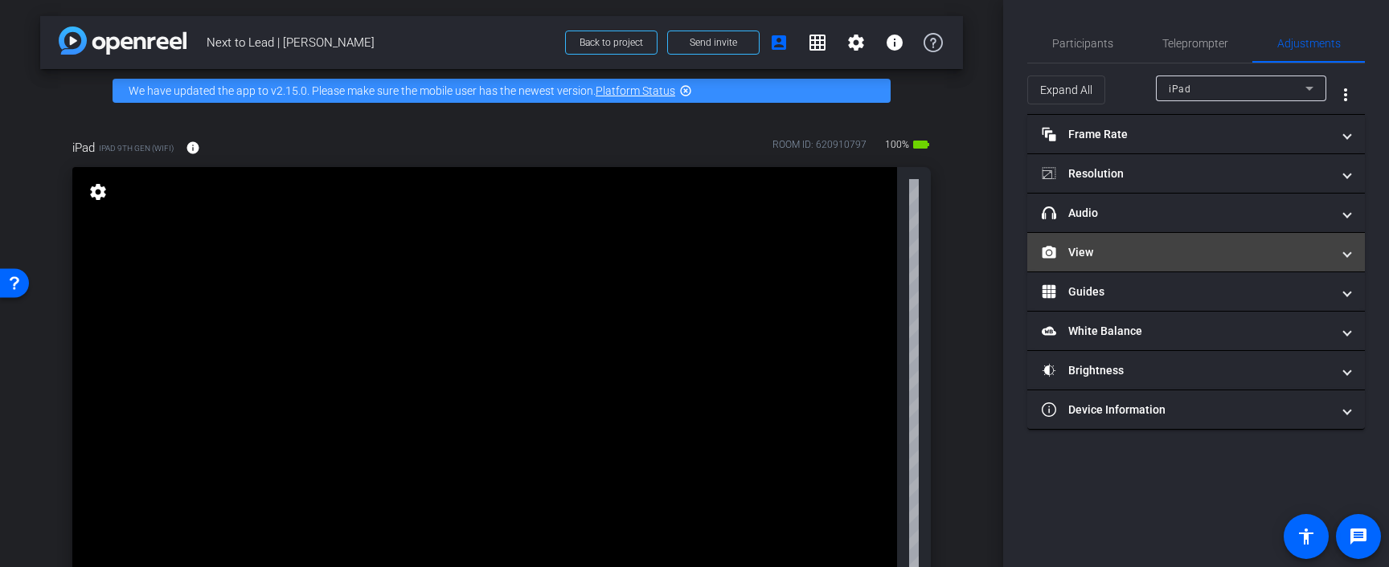
click at [1148, 236] on mat-expansion-panel-header "View" at bounding box center [1196, 252] width 338 height 39
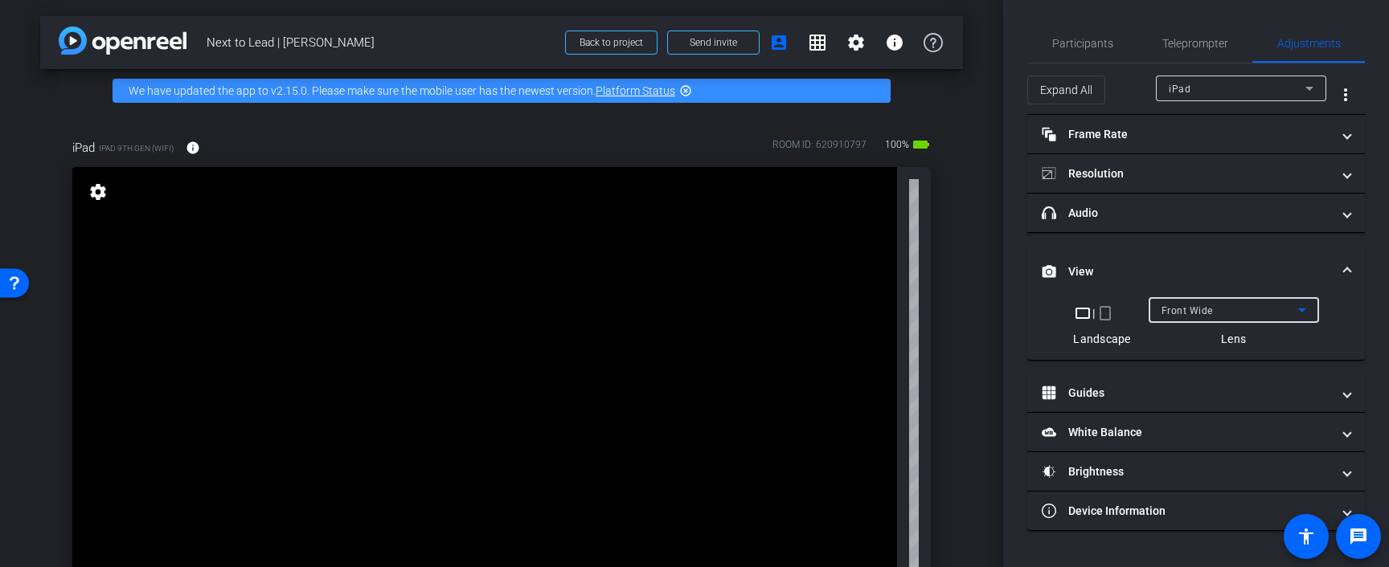
click at [1253, 305] on div "Front Wide" at bounding box center [1229, 311] width 137 height 20
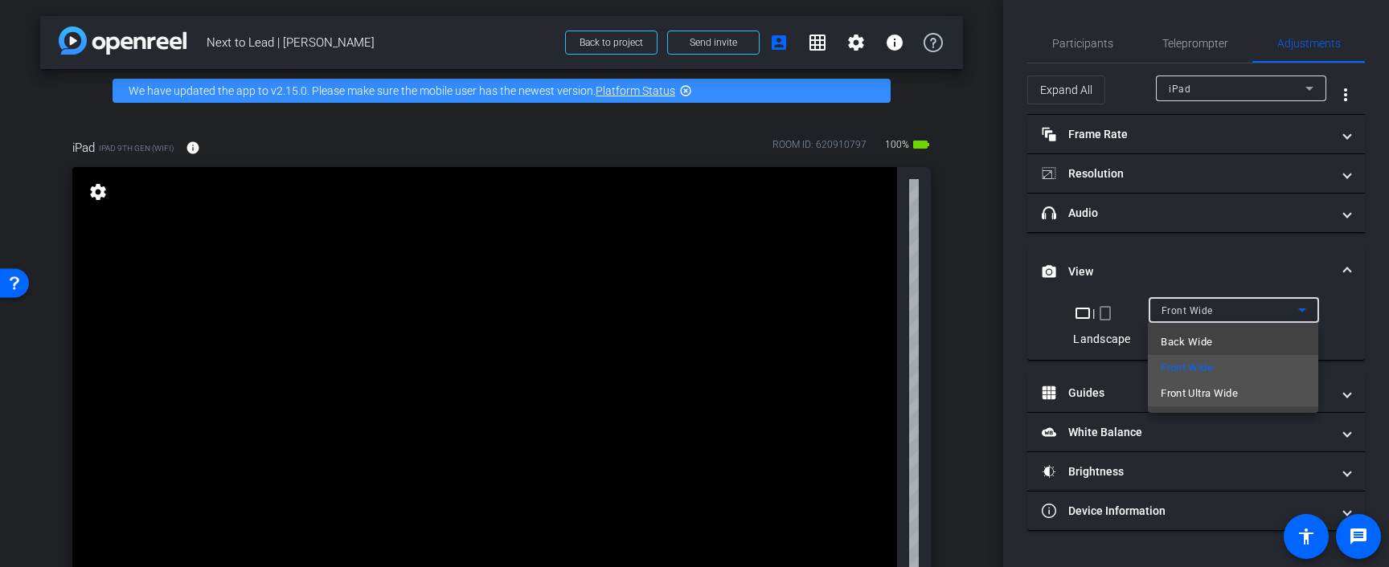
click at [1190, 388] on span "Front Ultra Wide" at bounding box center [1198, 393] width 77 height 19
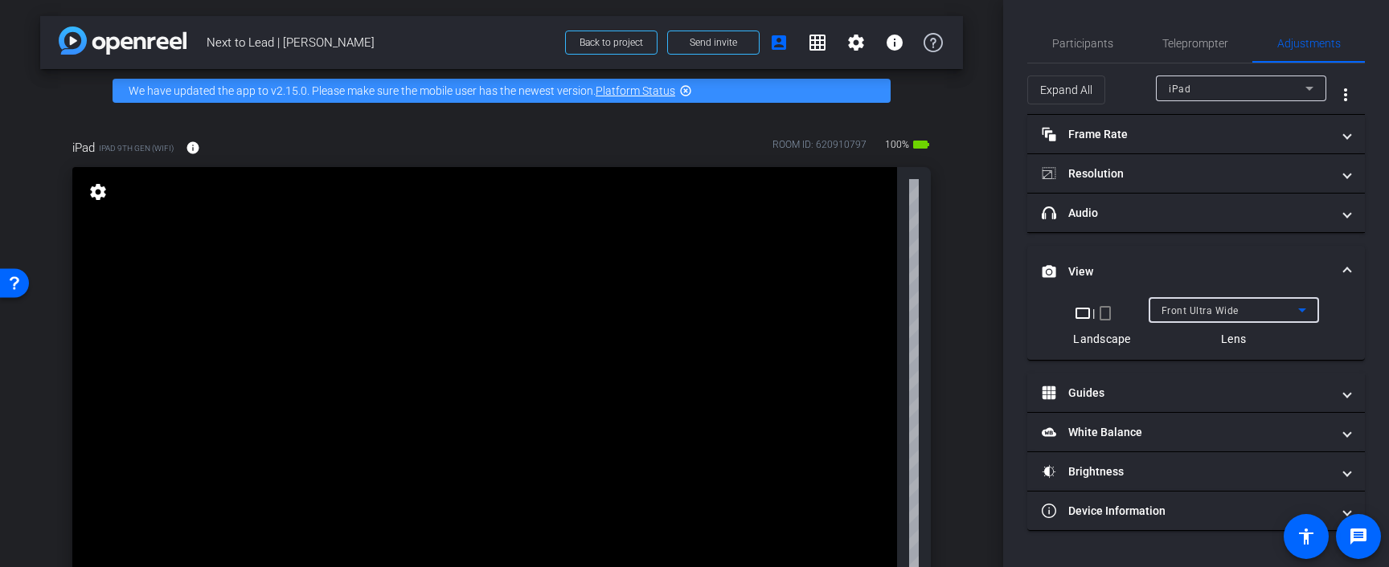
click at [1206, 308] on span "Front Ultra Wide" at bounding box center [1199, 310] width 77 height 11
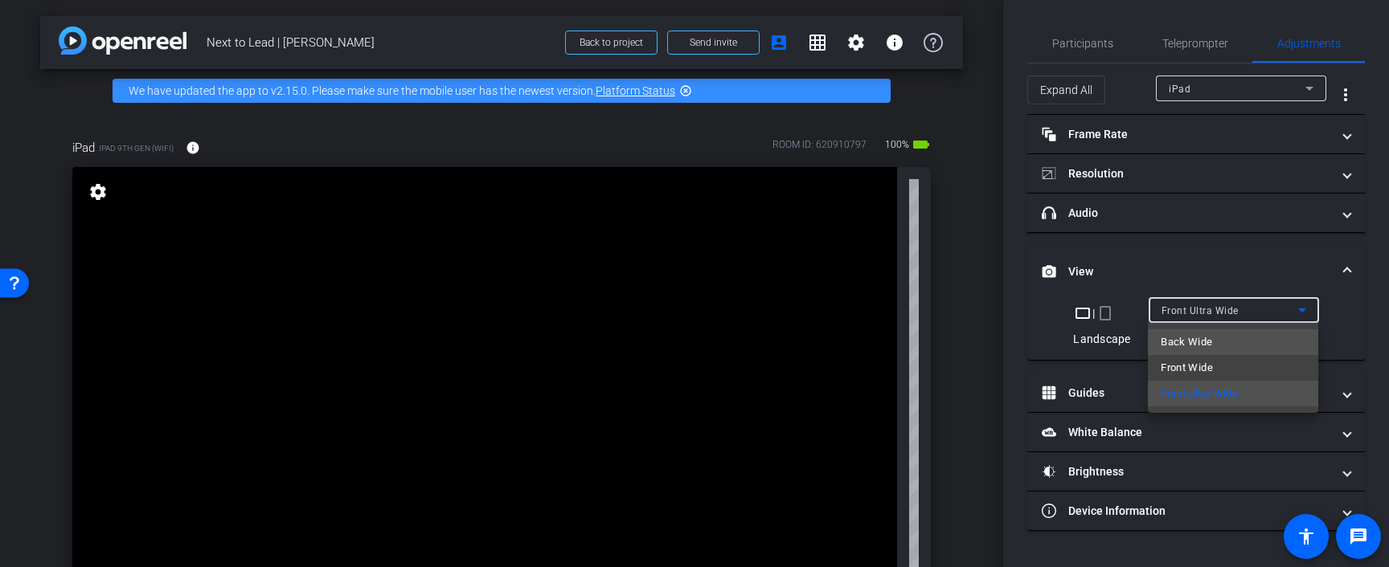
click at [1216, 338] on mat-option "Back Wide" at bounding box center [1233, 342] width 170 height 26
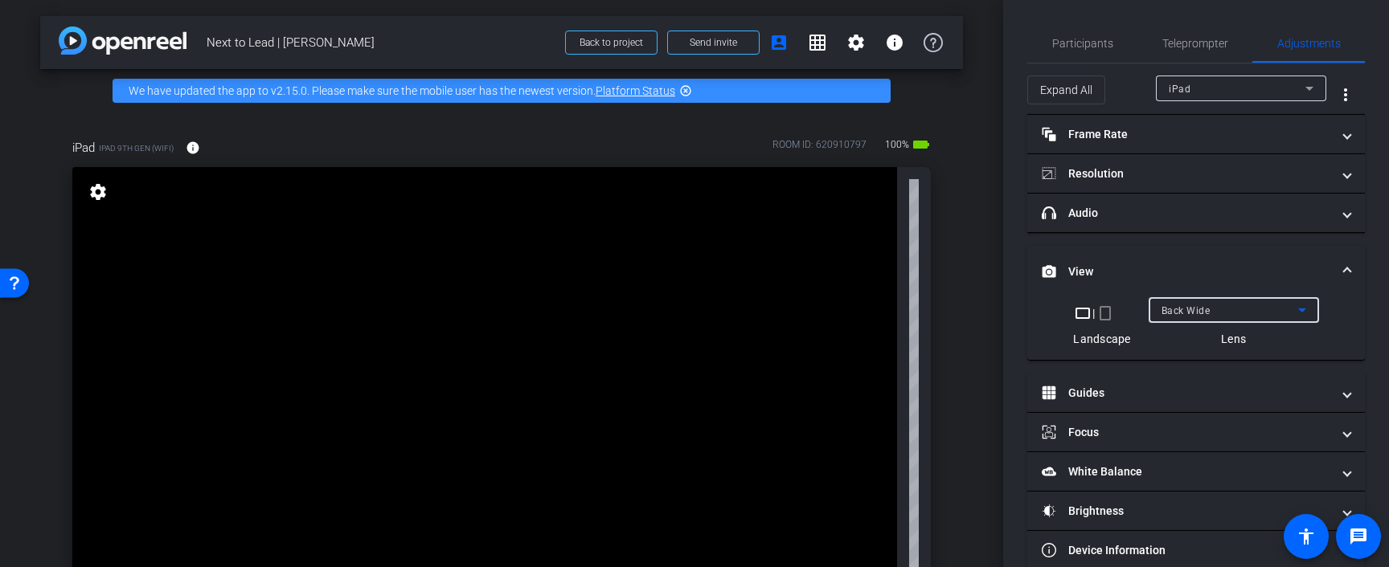
click at [1211, 308] on div "Back Wide" at bounding box center [1229, 311] width 137 height 20
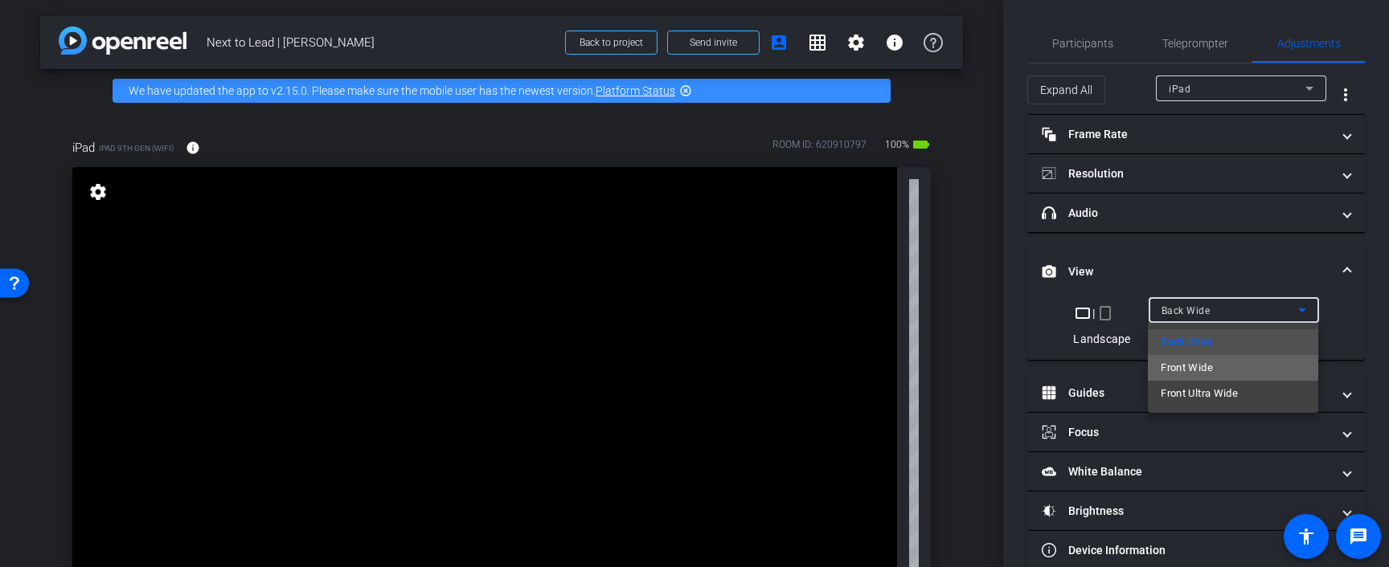
click at [1225, 367] on mat-option "Front Wide" at bounding box center [1233, 368] width 170 height 26
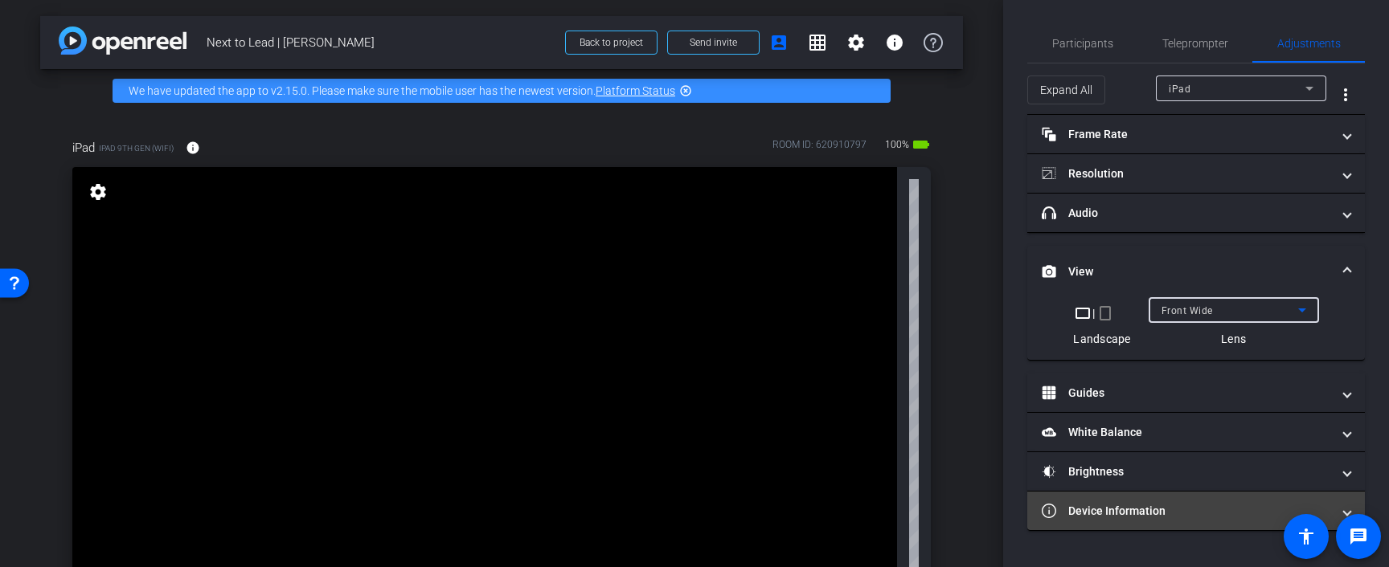
click at [1114, 516] on mat-panel-title "Device Information" at bounding box center [1185, 511] width 289 height 17
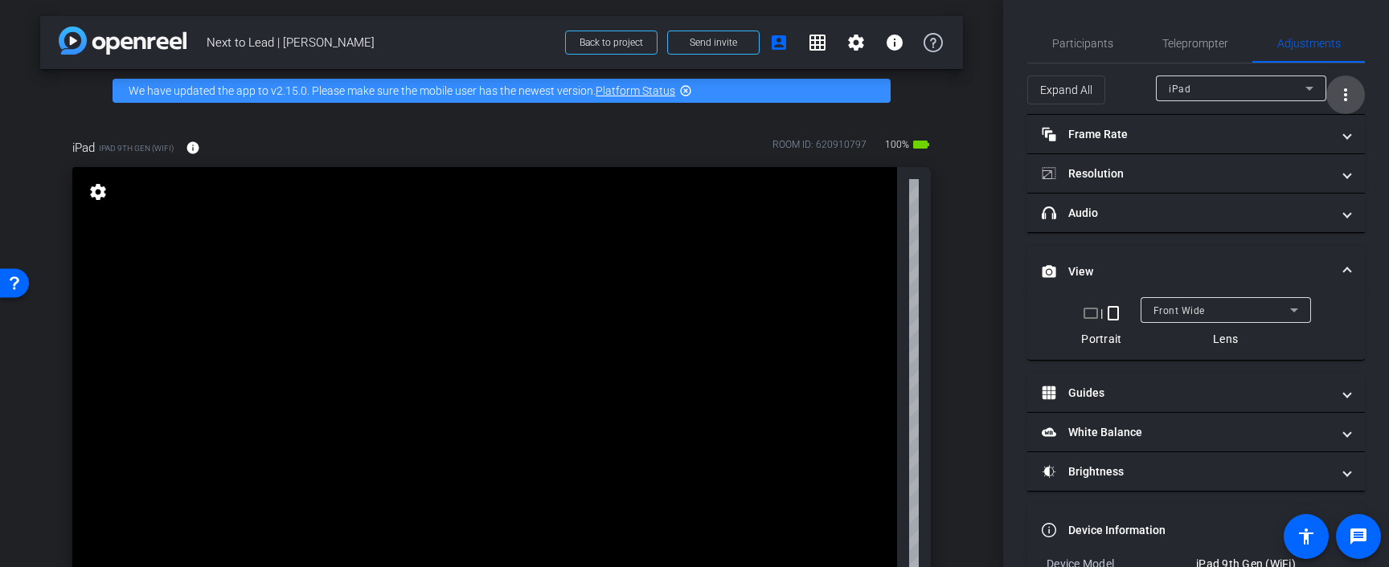
click at [1356, 91] on span "More Options for Adjustments Panel" at bounding box center [1345, 95] width 39 height 39
click at [1356, 91] on div at bounding box center [694, 283] width 1389 height 567
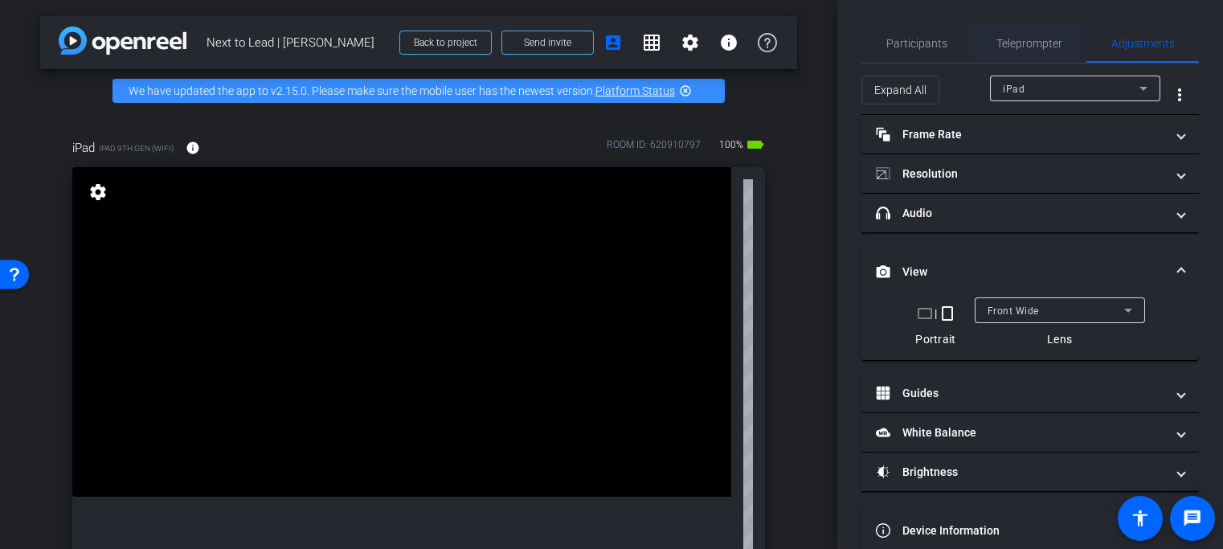
click at [1033, 47] on span "Teleprompter" at bounding box center [1029, 43] width 66 height 11
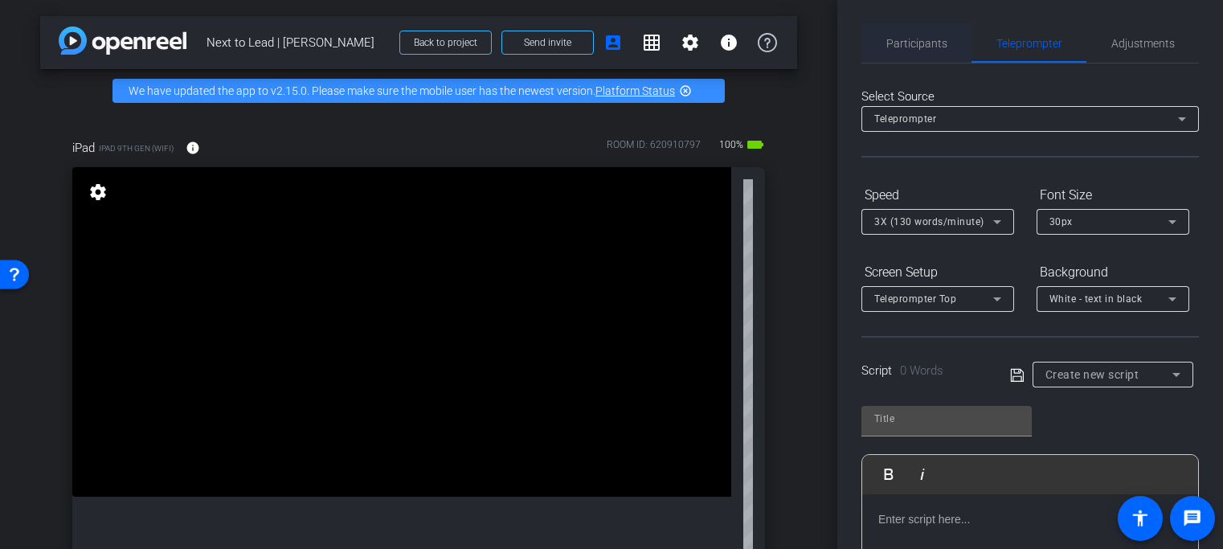
click at [923, 47] on span "Participants" at bounding box center [916, 43] width 61 height 11
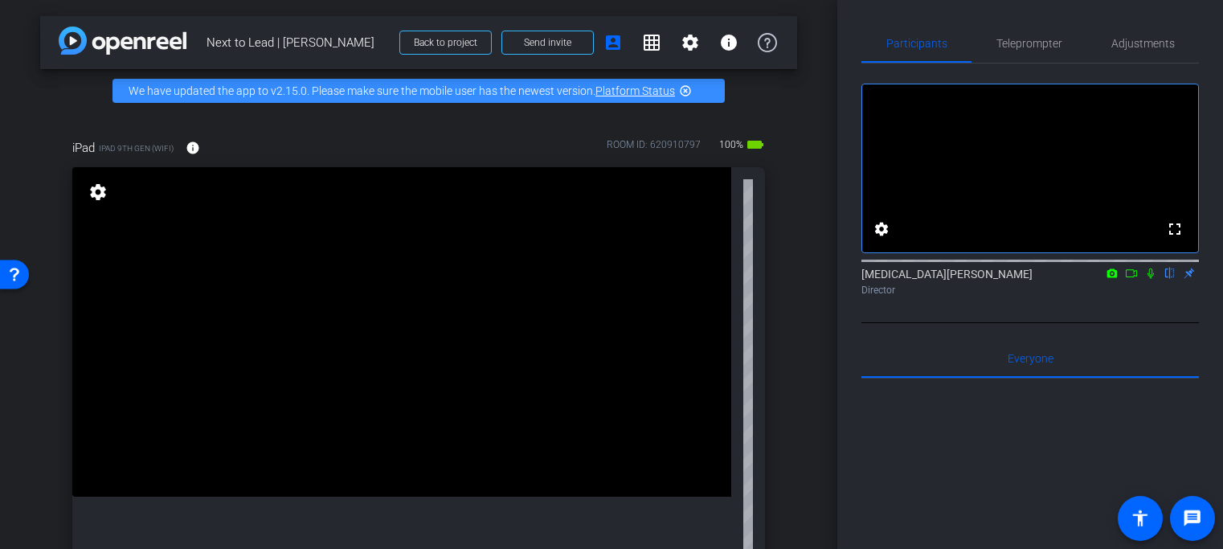
click at [1148, 279] on icon at bounding box center [1150, 273] width 13 height 11
click at [1127, 279] on icon at bounding box center [1131, 273] width 13 height 11
click at [1147, 277] on icon at bounding box center [1150, 272] width 9 height 9
click at [1125, 297] on div "Alli Rodgers flip Director" at bounding box center [1030, 281] width 338 height 31
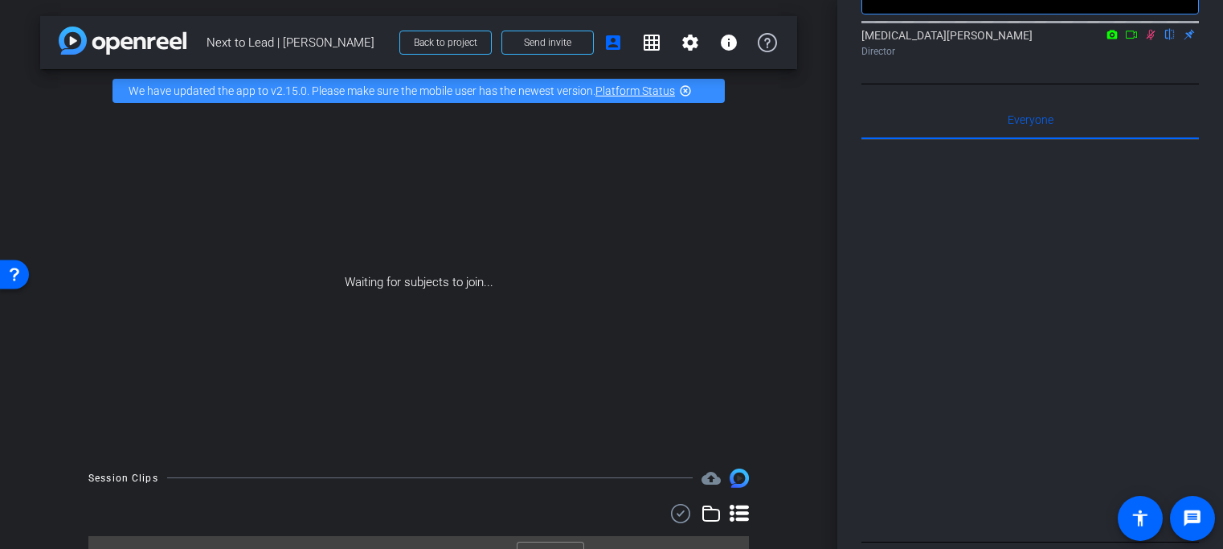
scroll to position [367, 0]
